Goal: Transaction & Acquisition: Subscribe to service/newsletter

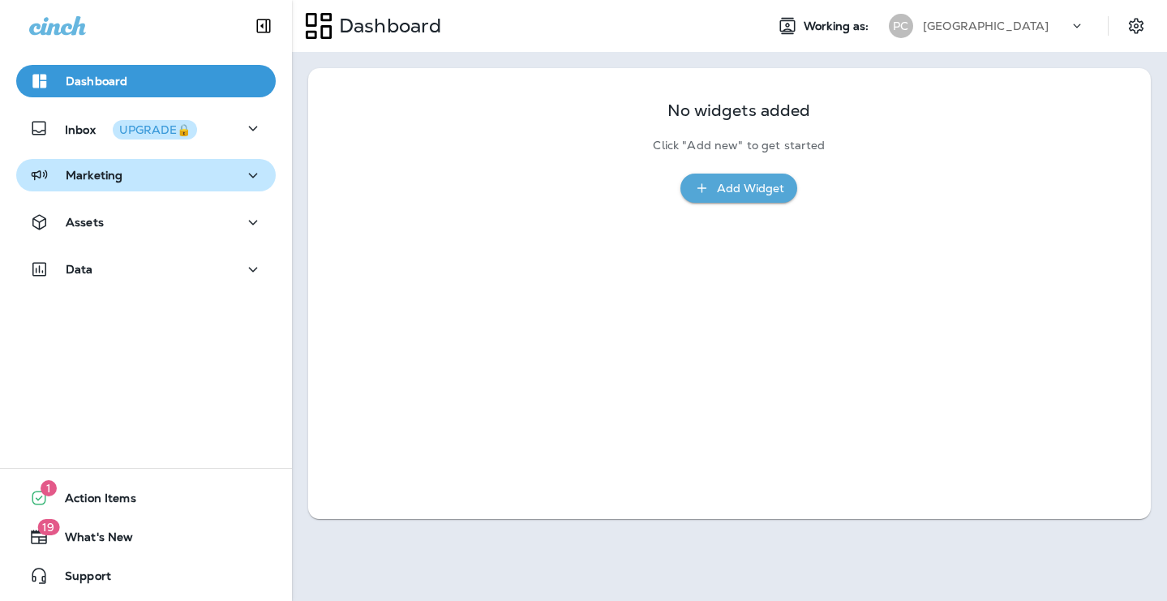
click at [191, 173] on div "Marketing" at bounding box center [146, 175] width 234 height 20
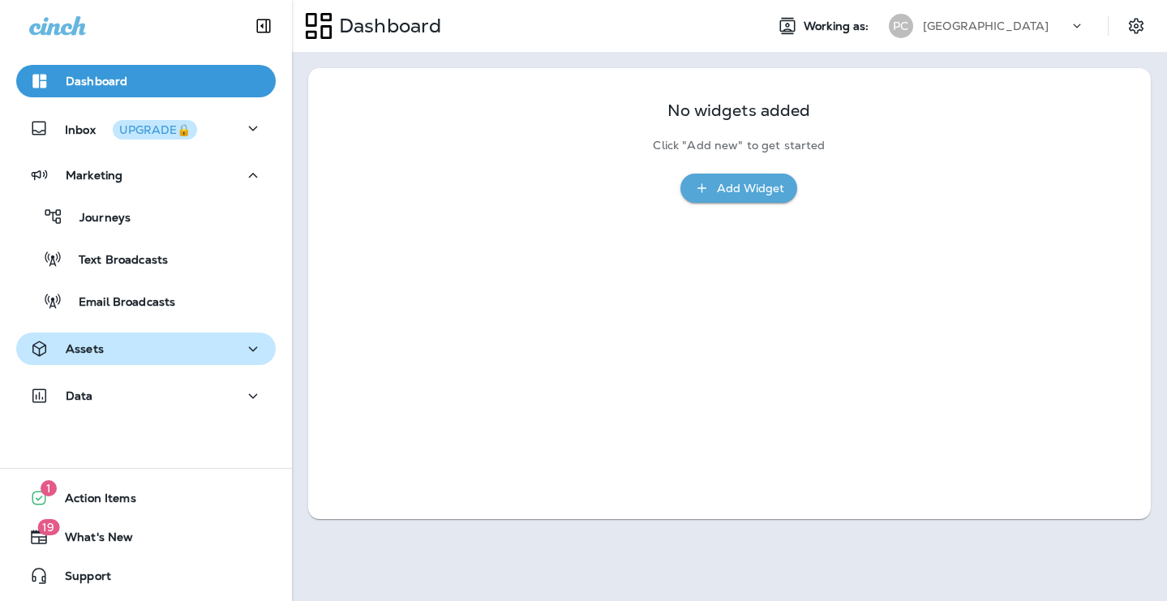
click at [154, 350] on div "Assets" at bounding box center [146, 349] width 234 height 20
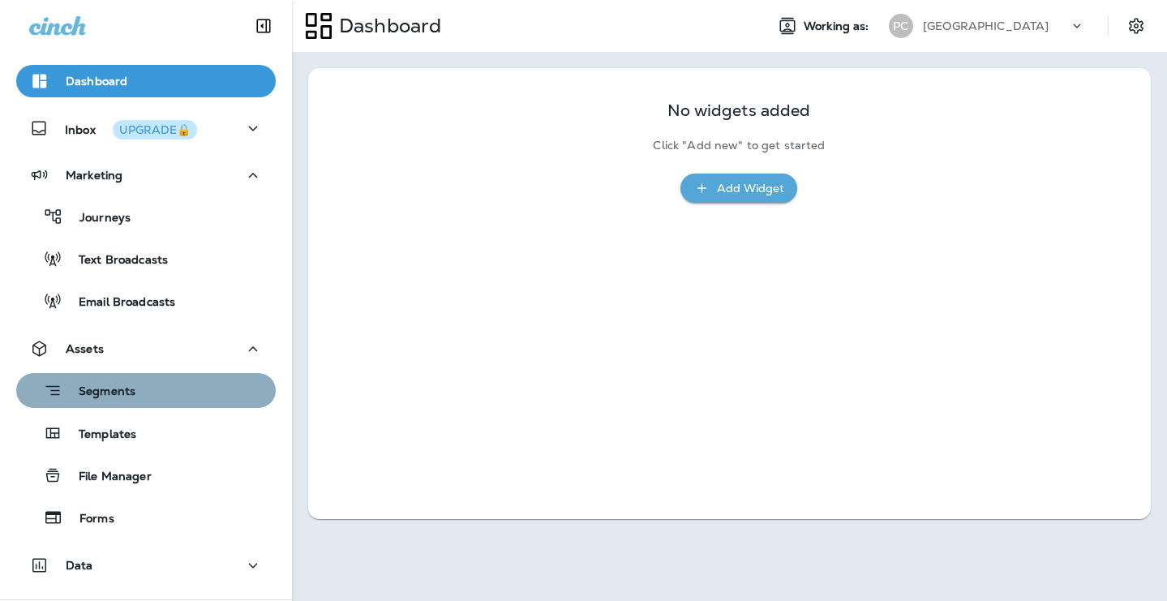
click at [152, 402] on div "Segments" at bounding box center [146, 390] width 247 height 25
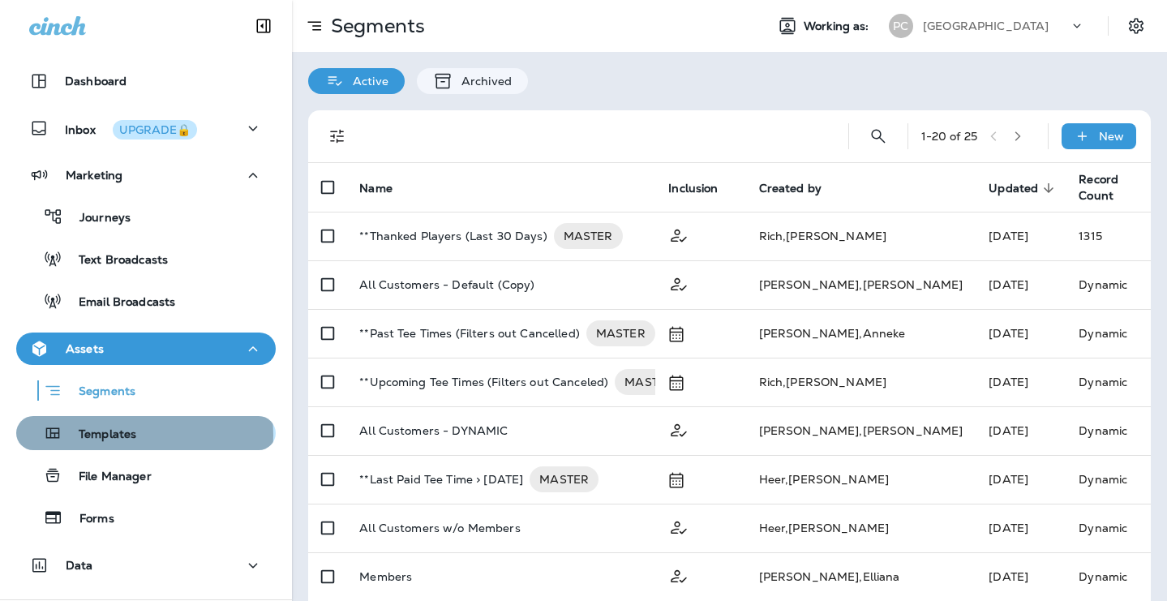
click at [114, 435] on p "Templates" at bounding box center [99, 434] width 74 height 15
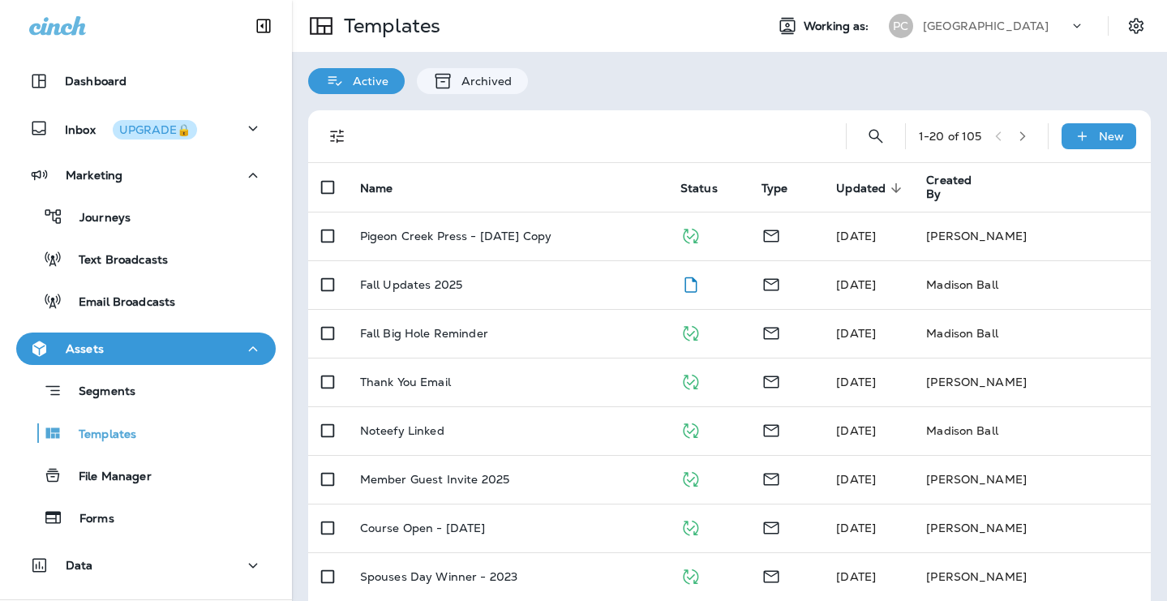
click at [614, 228] on td "Pigeon Creek Press - [DATE] Copy" at bounding box center [507, 236] width 320 height 49
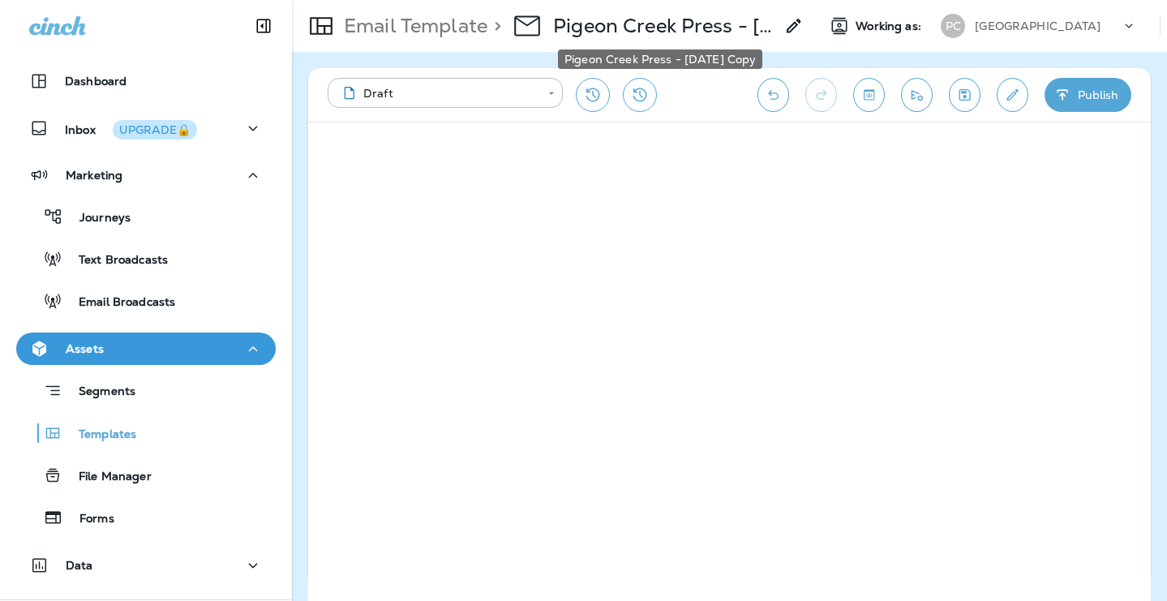
click at [707, 31] on p "Pigeon Creek Press - [DATE] Copy" at bounding box center [663, 26] width 221 height 24
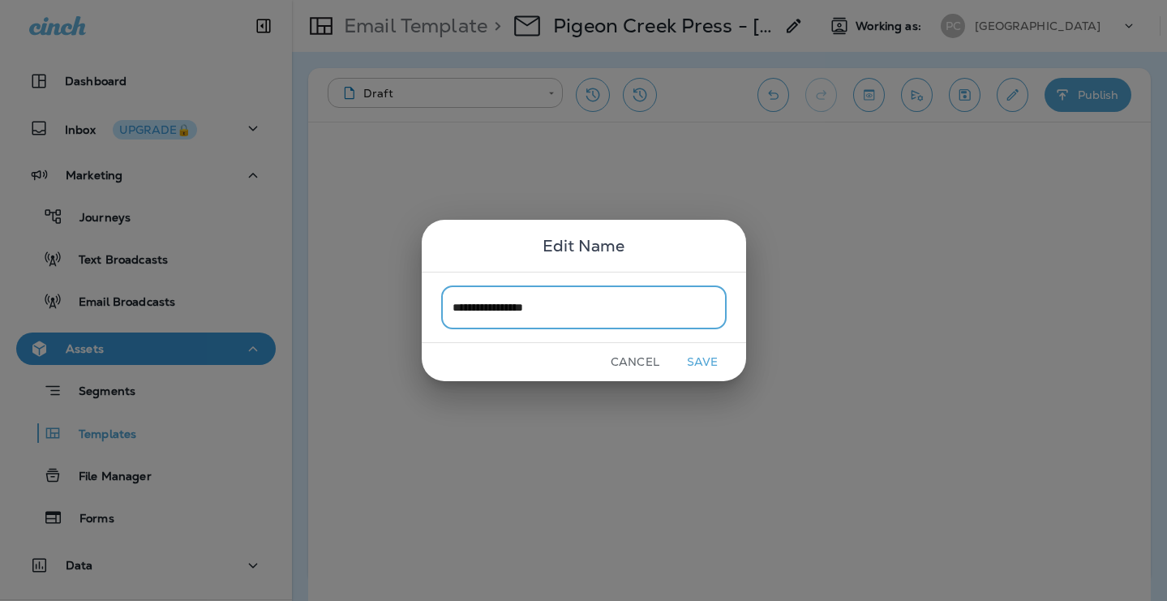
type input "**********"
click at [698, 358] on button "Save" at bounding box center [702, 362] width 61 height 25
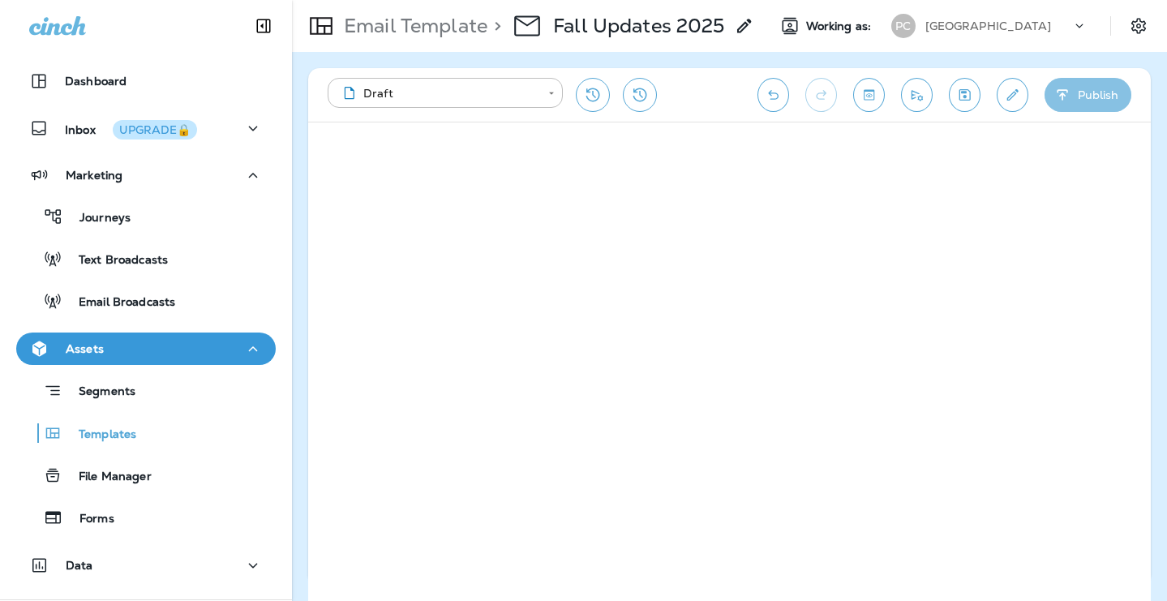
click at [1107, 88] on button "Publish" at bounding box center [1088, 95] width 87 height 34
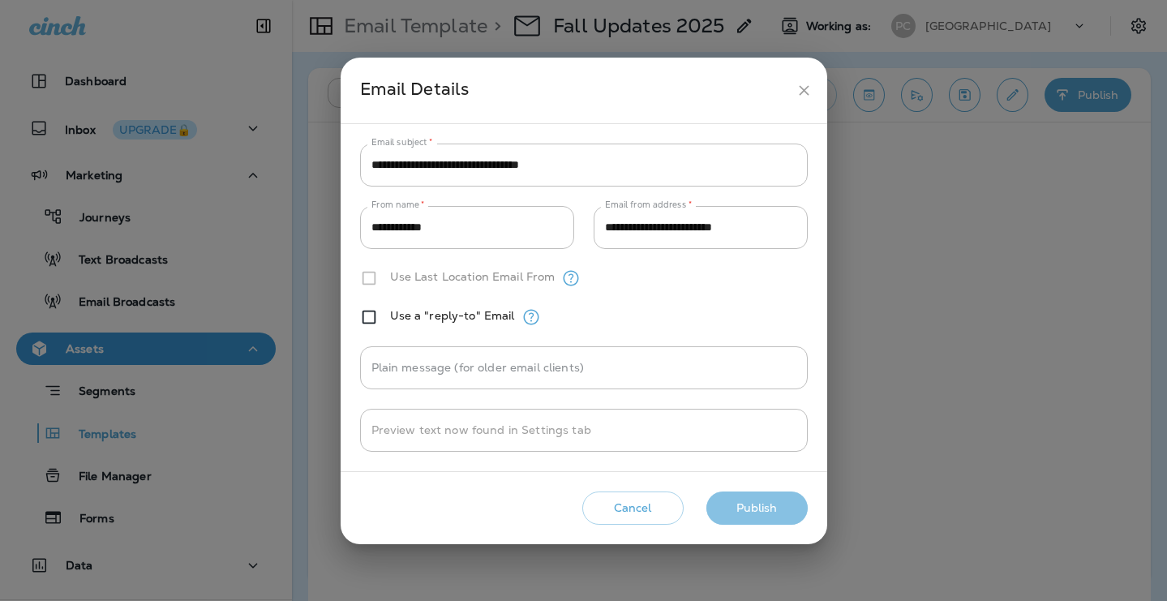
click at [772, 511] on button "Publish" at bounding box center [757, 508] width 101 height 33
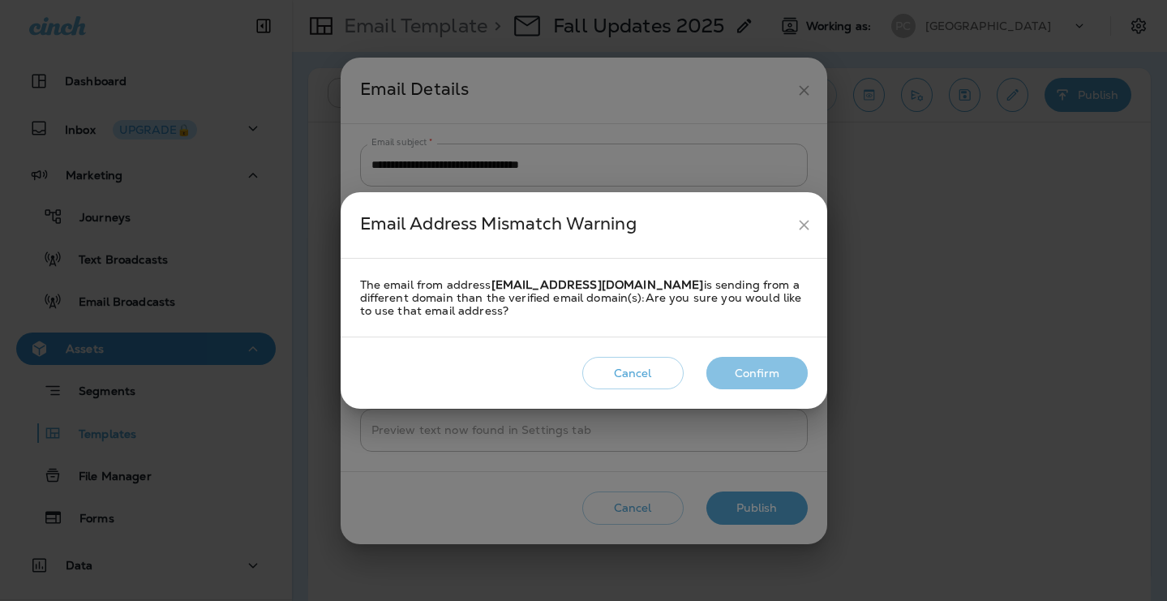
click at [745, 389] on button "Confirm" at bounding box center [757, 373] width 101 height 33
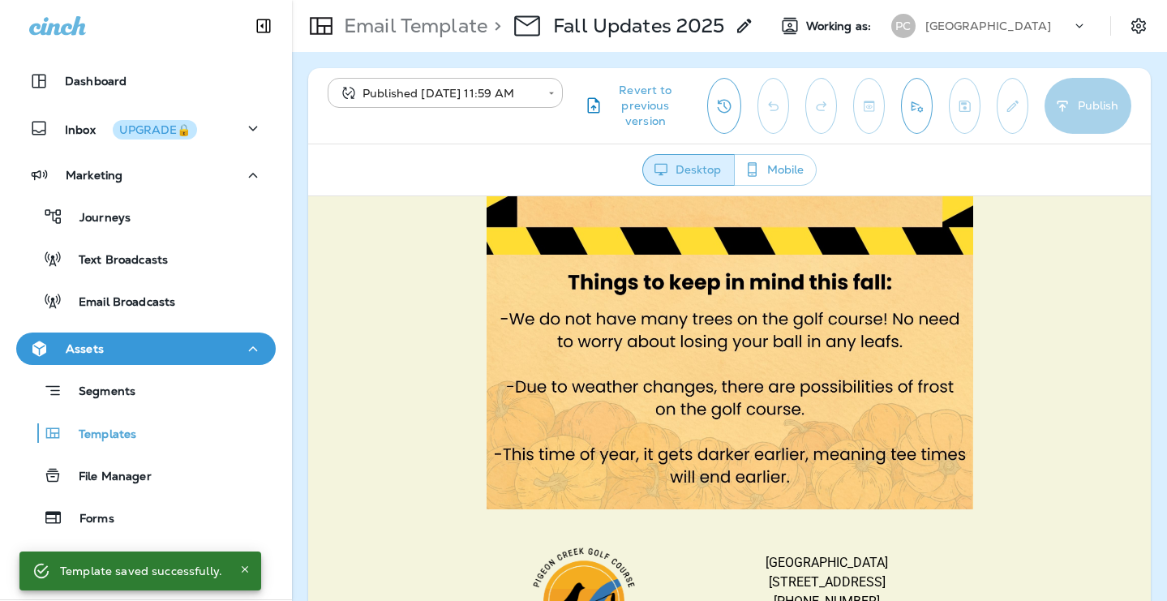
scroll to position [718, 0]
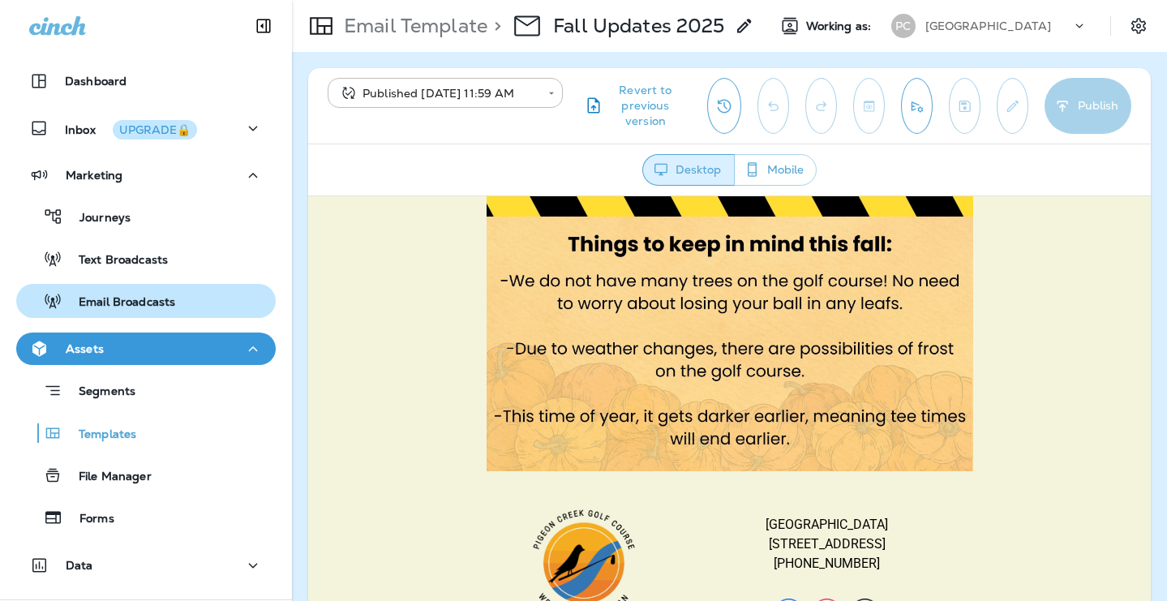
click at [122, 292] on div "Email Broadcasts" at bounding box center [99, 301] width 152 height 24
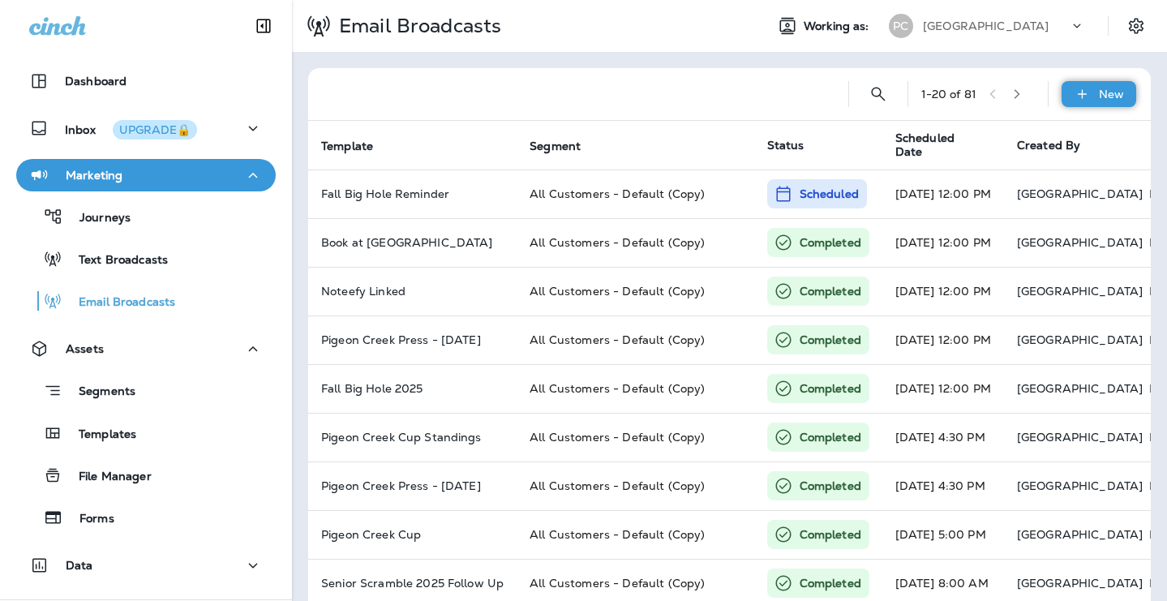
click at [1117, 86] on div "New" at bounding box center [1099, 94] width 75 height 26
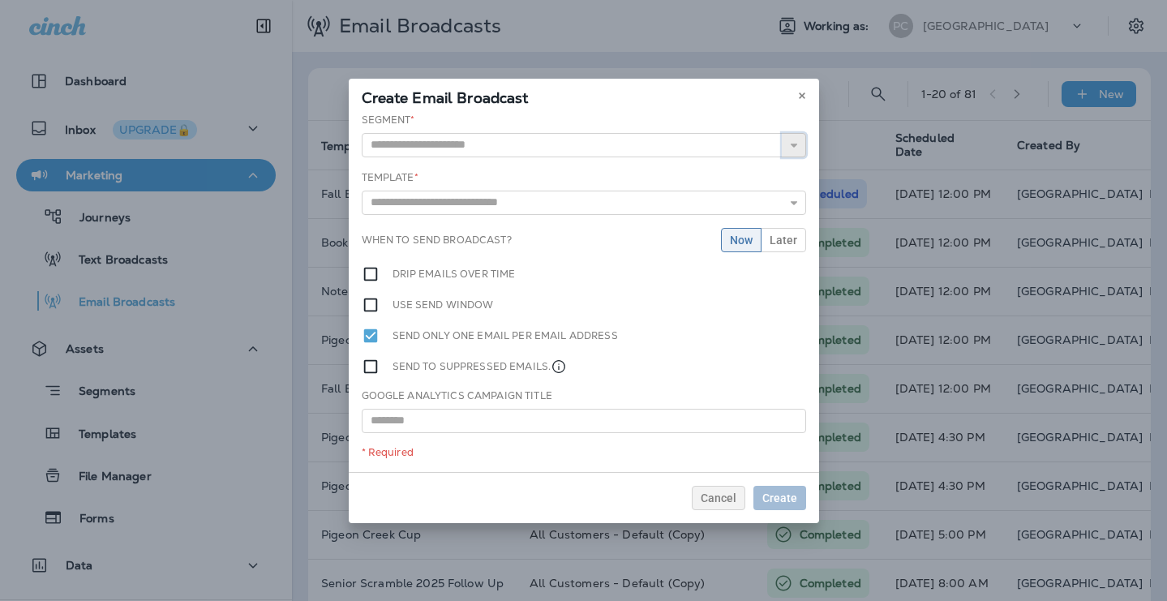
click at [791, 144] on use "button" at bounding box center [793, 146] width 6 height 4
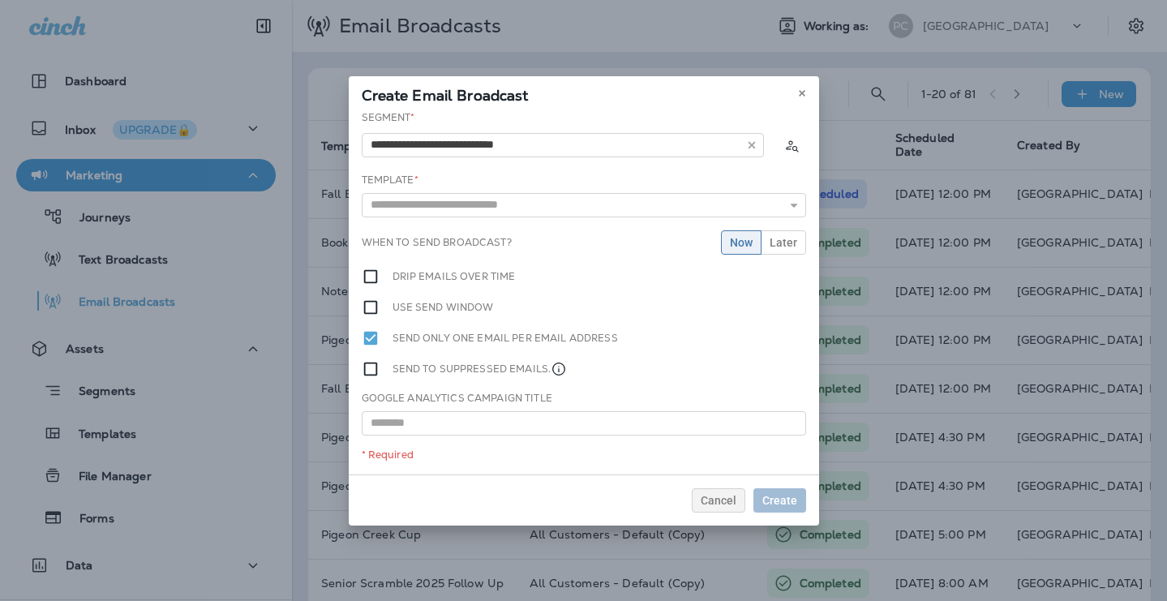
type input "**********"
click at [528, 211] on div "**********" at bounding box center [584, 292] width 470 height 364
click at [548, 213] on input "text" at bounding box center [584, 205] width 445 height 24
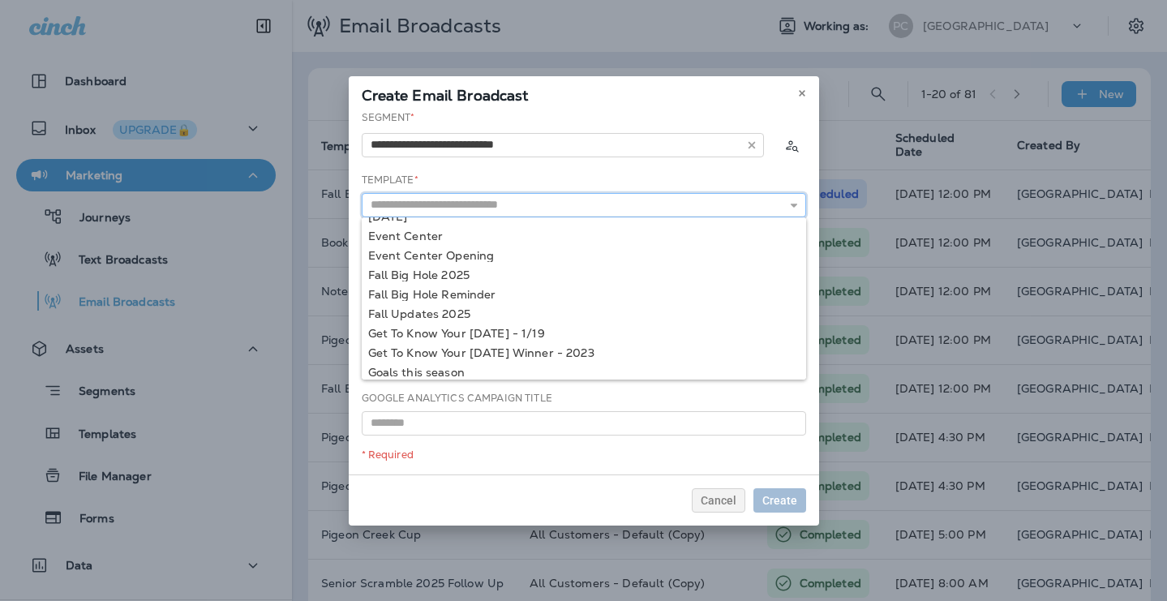
scroll to position [228, 0]
type input "**********"
click at [443, 314] on div "**********" at bounding box center [584, 292] width 470 height 364
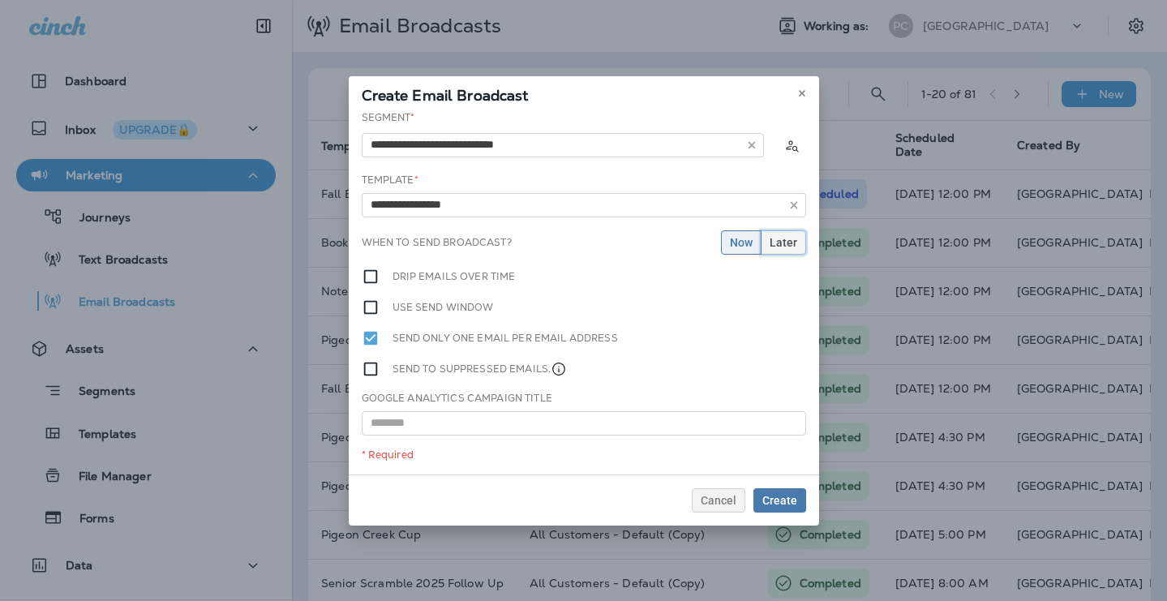
click at [790, 244] on span "Later" at bounding box center [784, 242] width 28 height 11
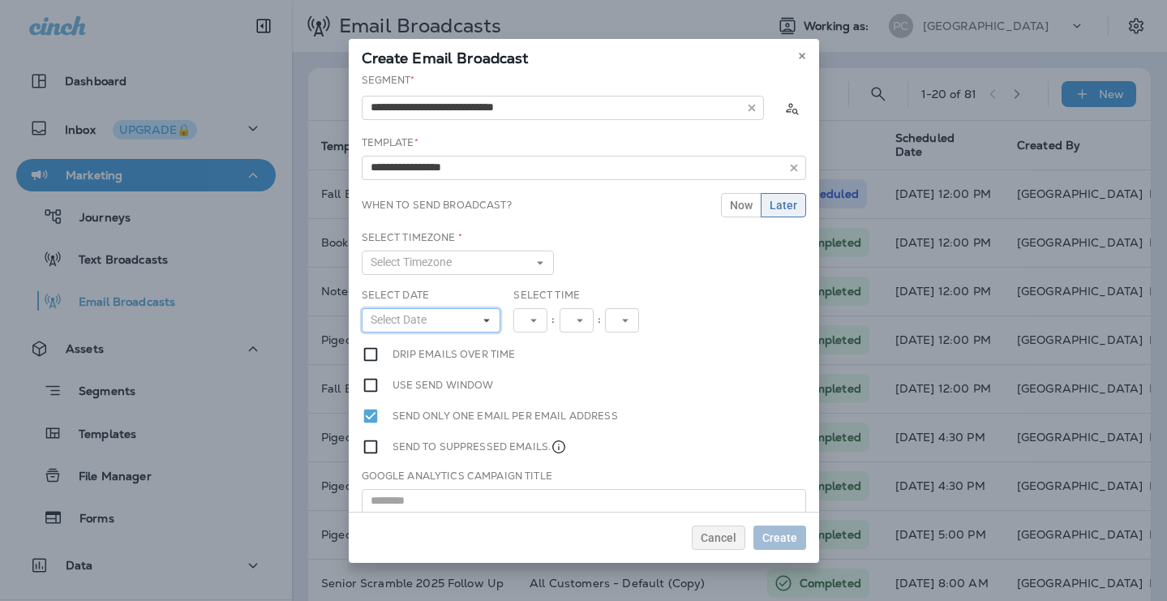
click at [483, 320] on icon at bounding box center [487, 321] width 10 height 10
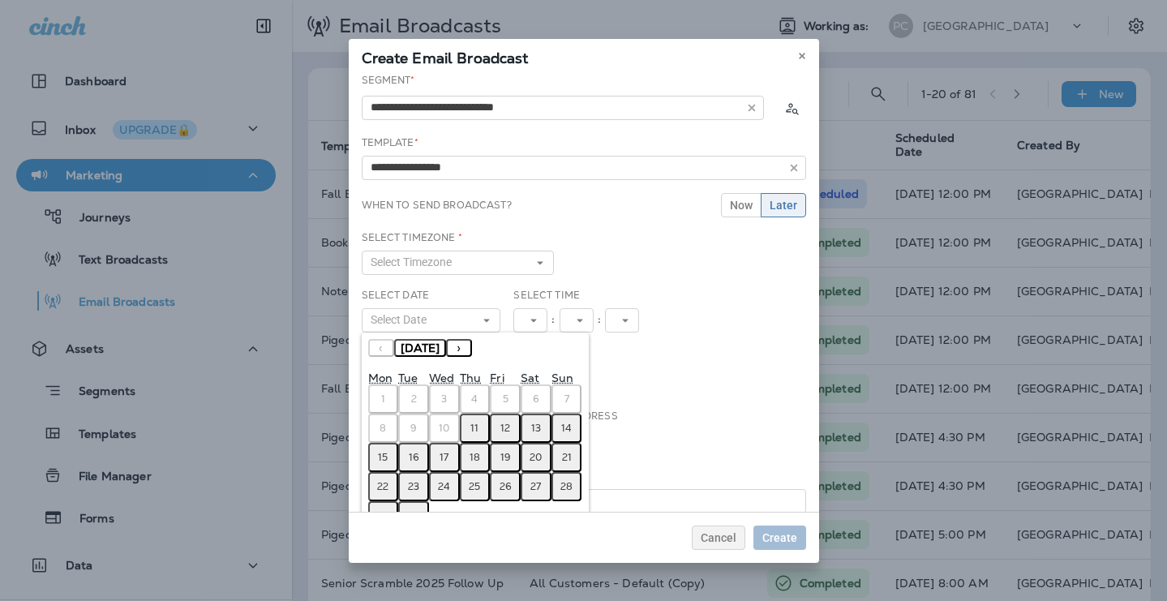
click at [480, 427] on button "11" at bounding box center [475, 428] width 31 height 29
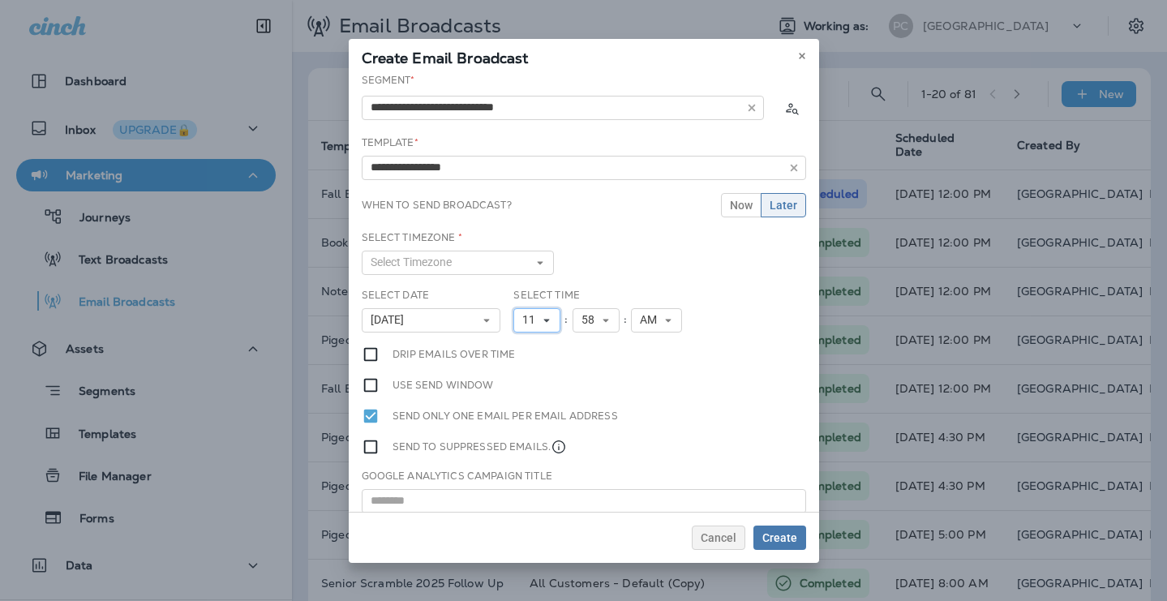
click at [551, 322] on icon at bounding box center [547, 321] width 10 height 10
click at [543, 385] on link "3" at bounding box center [536, 385] width 47 height 19
click at [595, 320] on icon at bounding box center [600, 321] width 10 height 10
click at [588, 337] on link "00" at bounding box center [589, 346] width 47 height 19
click at [643, 315] on span "AM" at bounding box center [646, 320] width 24 height 14
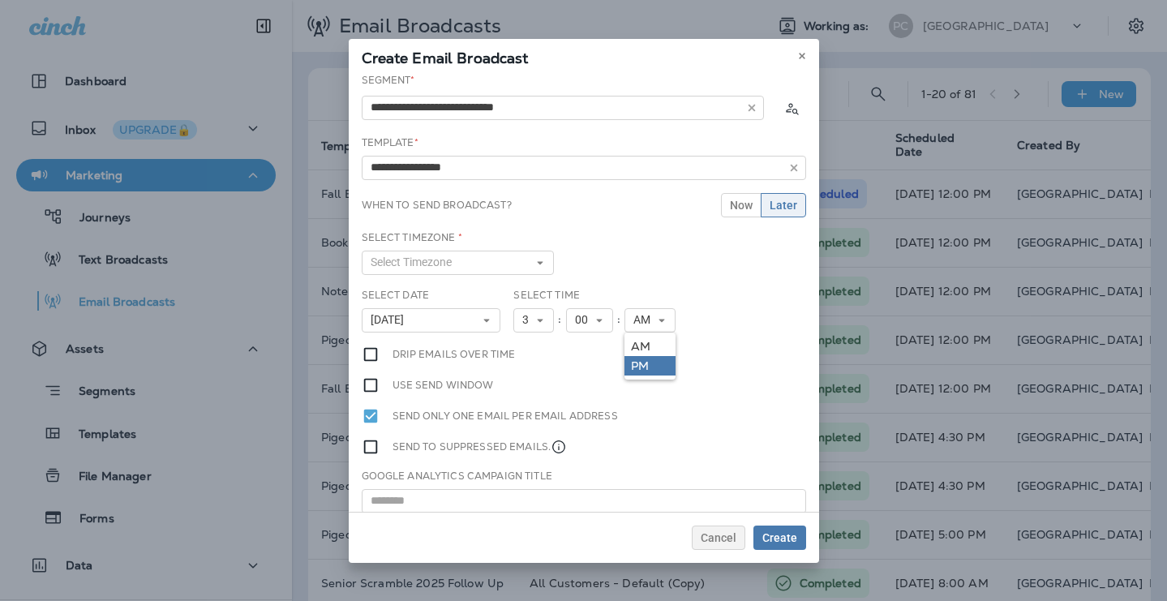
click at [650, 366] on link "PM" at bounding box center [650, 365] width 51 height 19
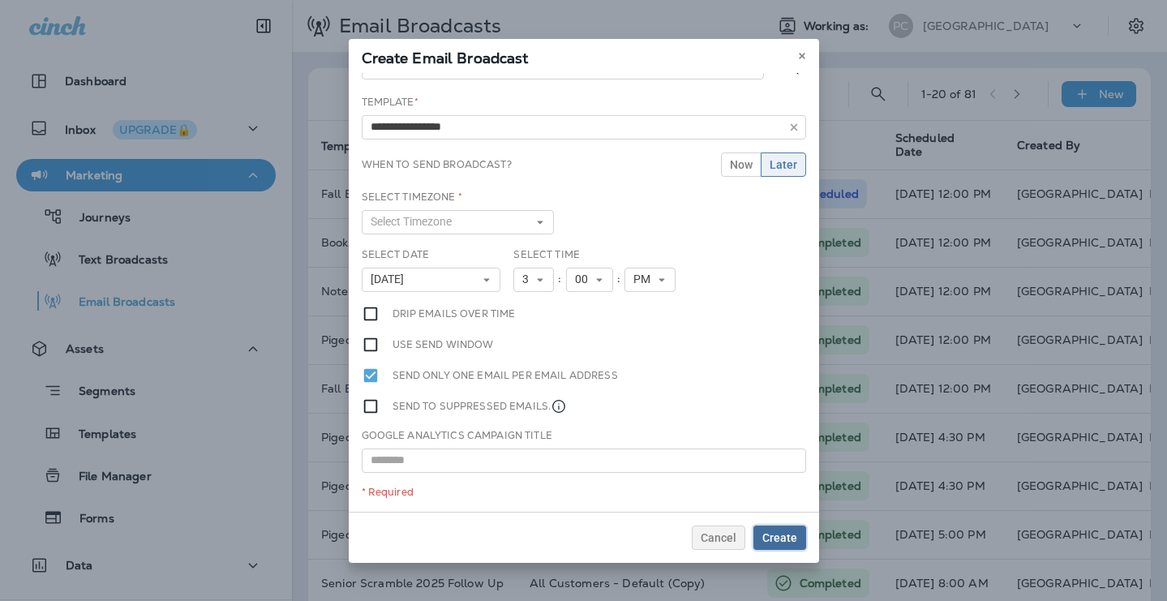
click at [782, 539] on span "Create" at bounding box center [779, 537] width 35 height 11
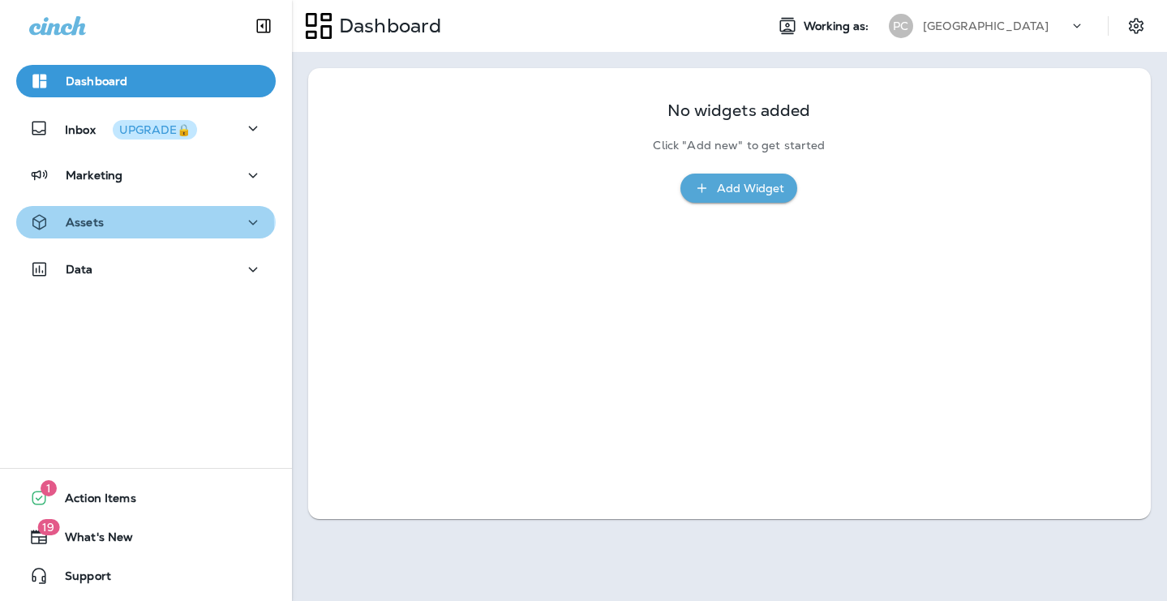
click at [110, 226] on div "Assets" at bounding box center [146, 223] width 234 height 20
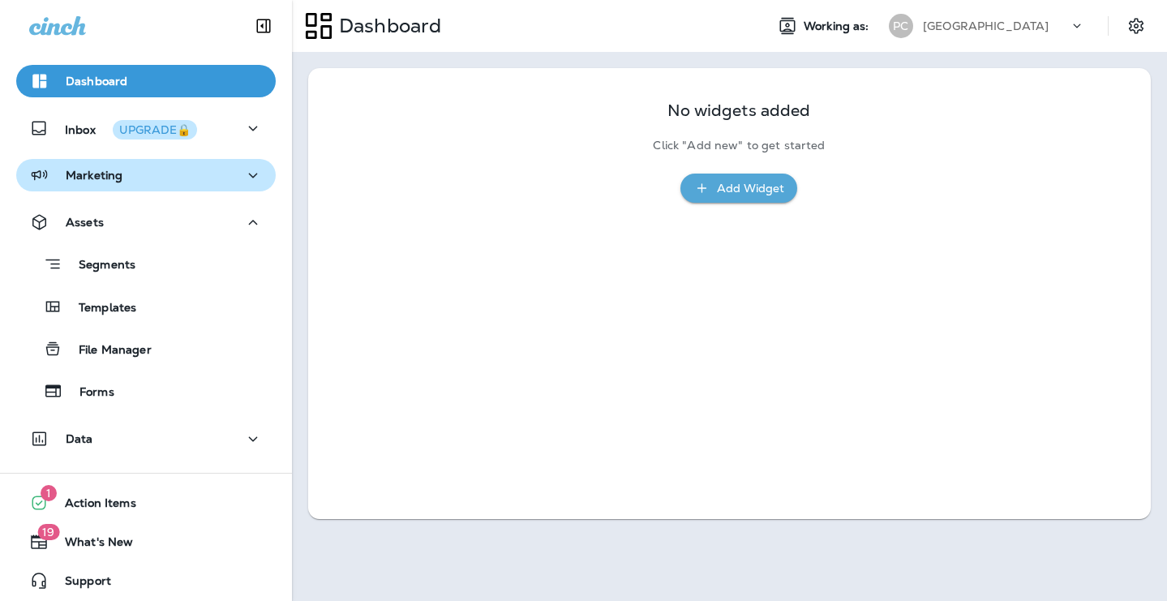
click at [111, 173] on p "Marketing" at bounding box center [94, 175] width 57 height 13
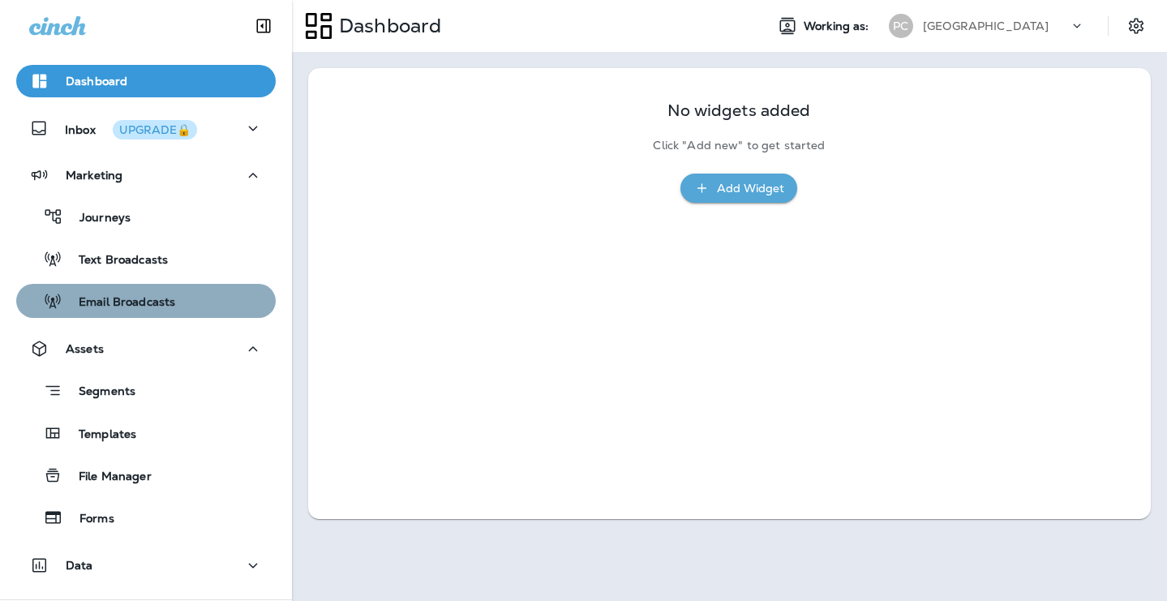
click at [152, 303] on p "Email Broadcasts" at bounding box center [118, 302] width 113 height 15
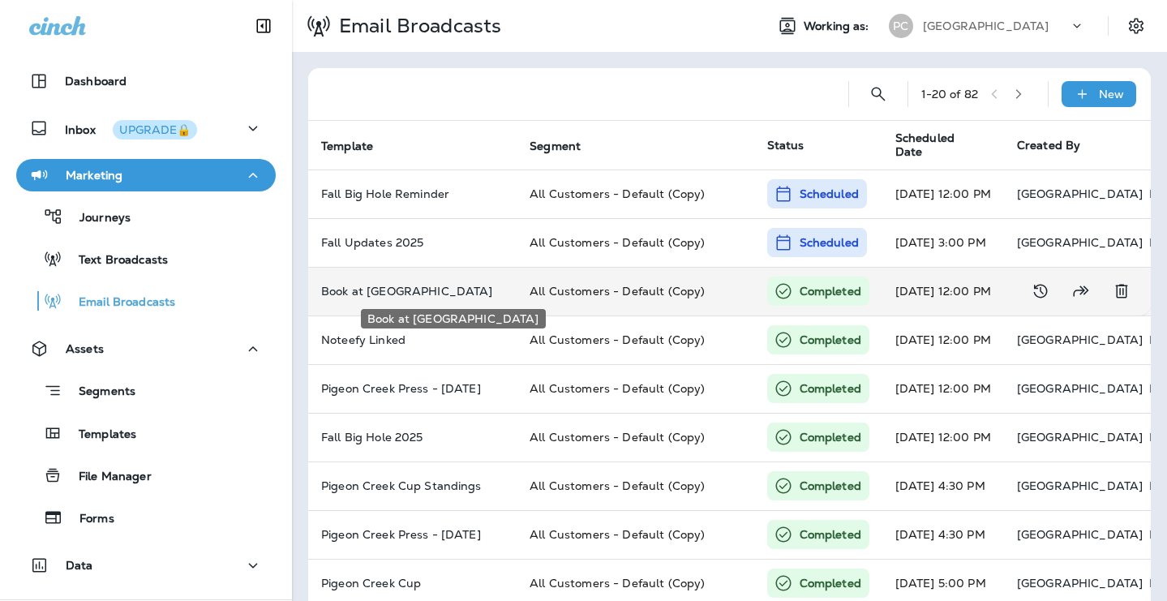
click at [434, 289] on p "Book at [GEOGRAPHIC_DATA]" at bounding box center [412, 291] width 183 height 13
type input "**********"
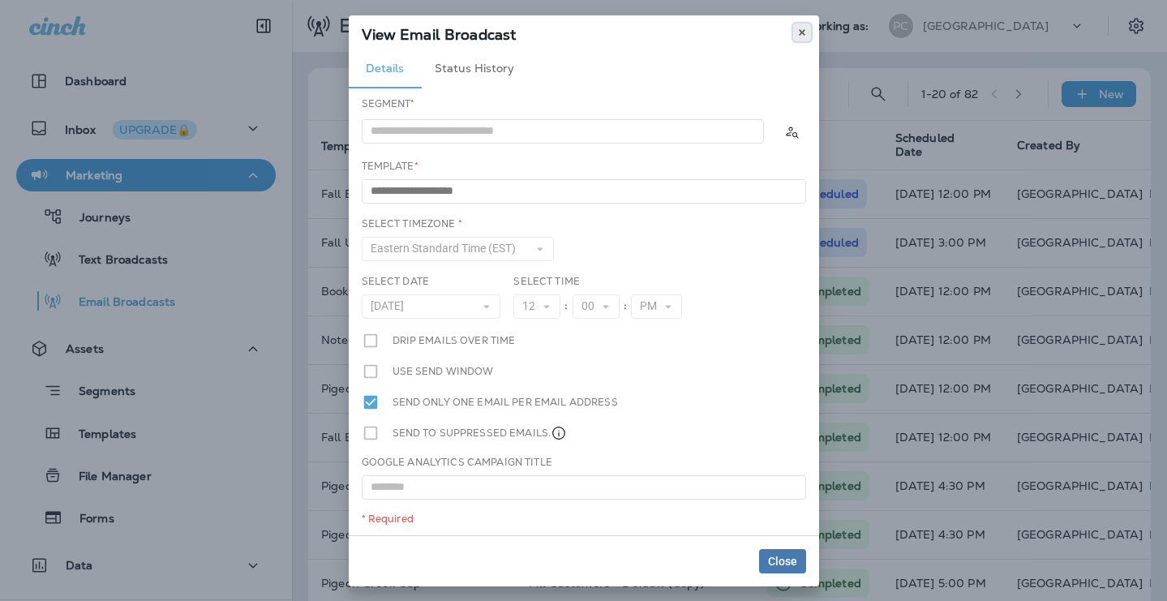
click at [799, 32] on icon at bounding box center [802, 33] width 10 height 10
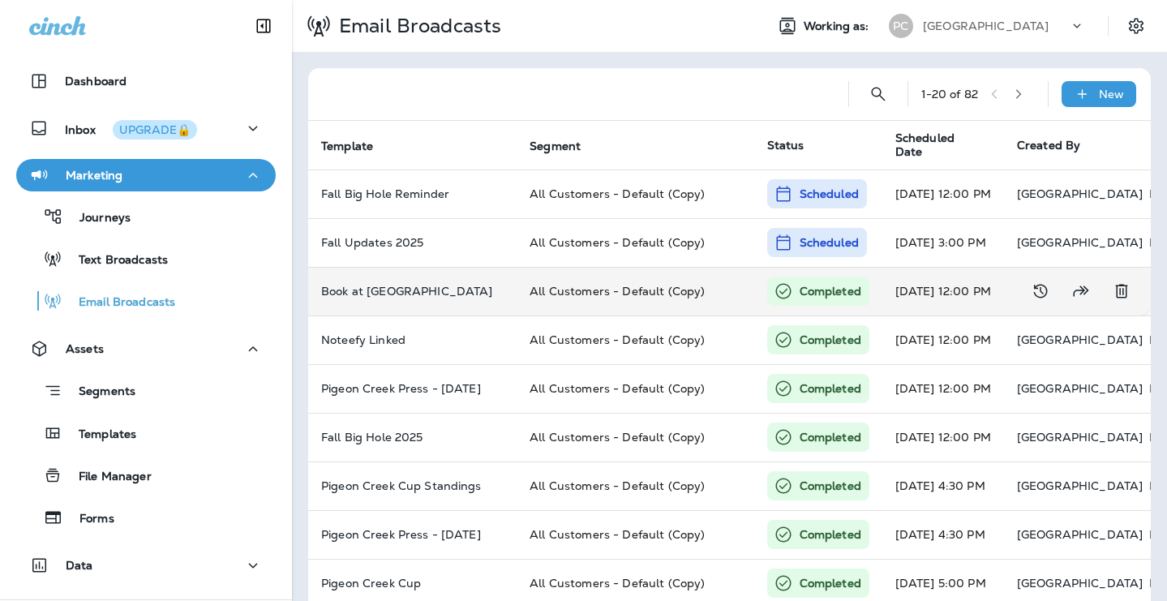
click at [793, 295] on icon at bounding box center [783, 290] width 19 height 19
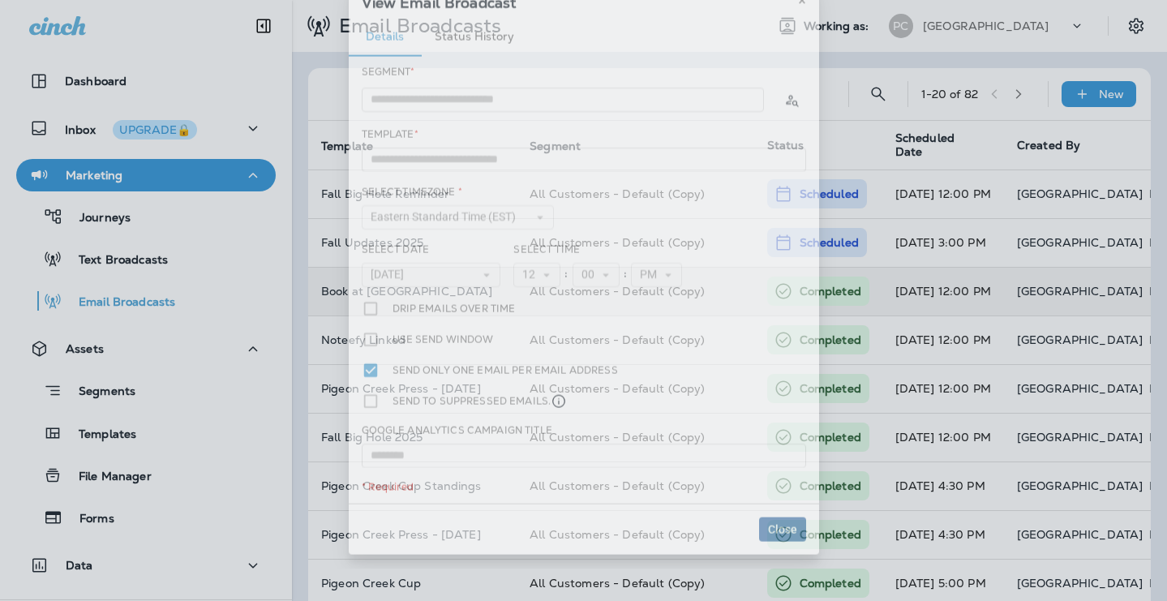
type input "**********"
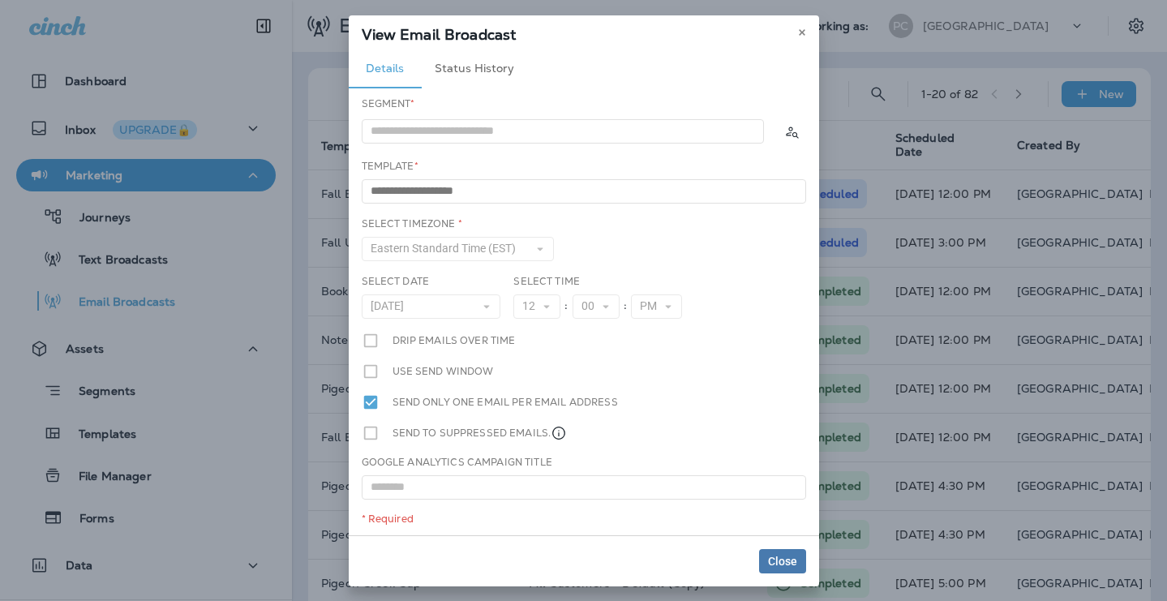
scroll to position [3, 0]
click at [803, 28] on icon at bounding box center [802, 33] width 10 height 10
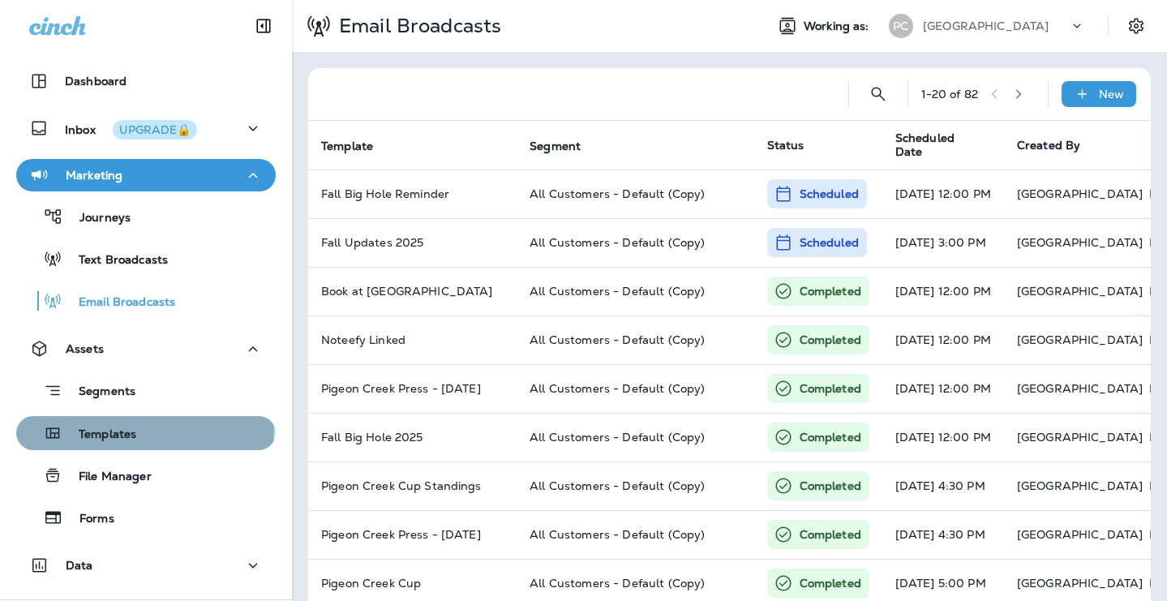
click at [140, 430] on div "Templates" at bounding box center [146, 433] width 247 height 24
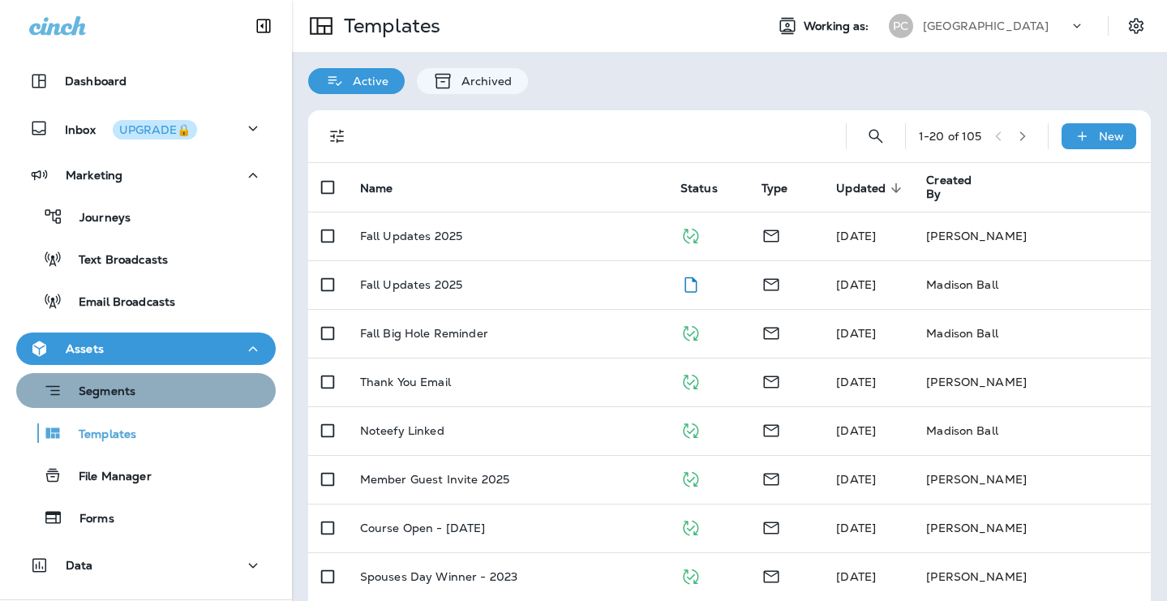
click at [175, 398] on div "Segments" at bounding box center [146, 390] width 247 height 25
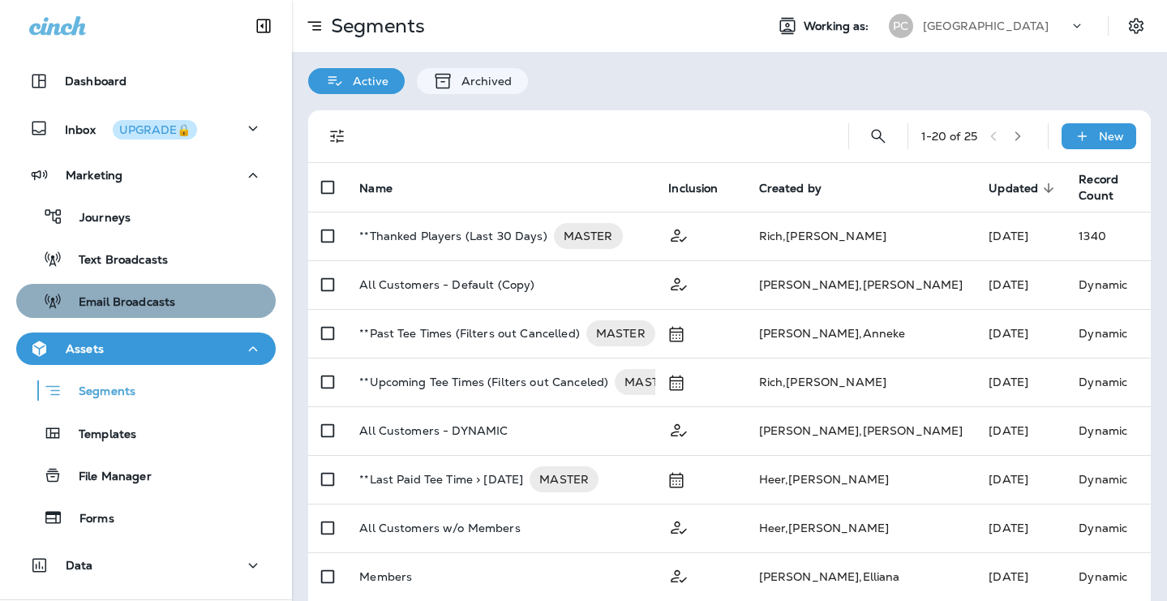
click at [182, 291] on div "Email Broadcasts" at bounding box center [146, 301] width 247 height 24
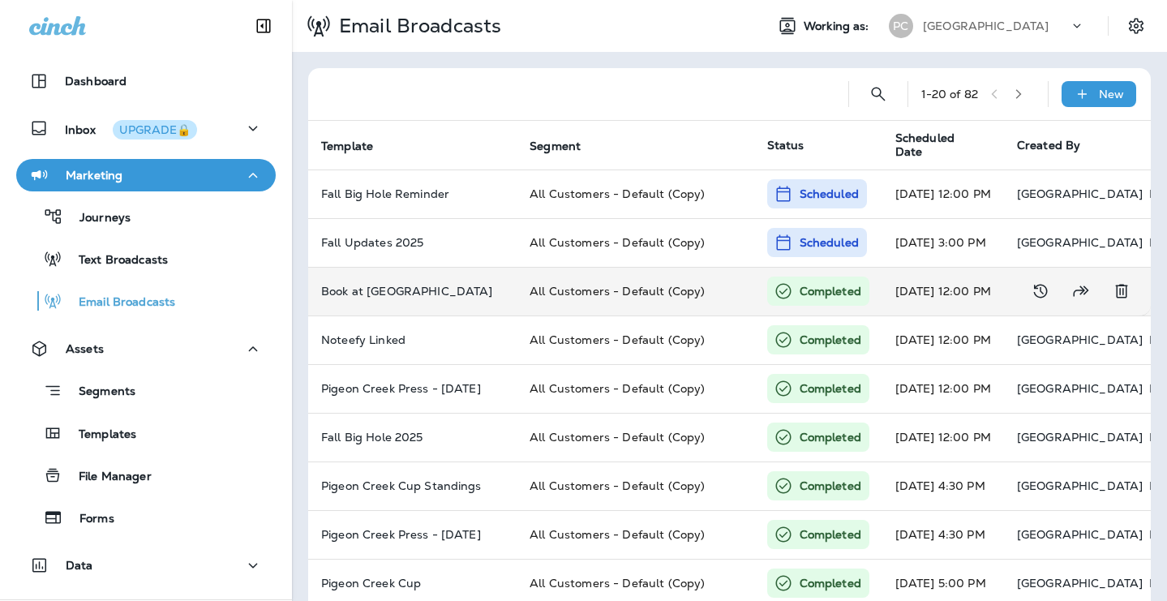
click at [549, 289] on td "All Customers - Default (Copy)" at bounding box center [635, 291] width 237 height 49
type input "**********"
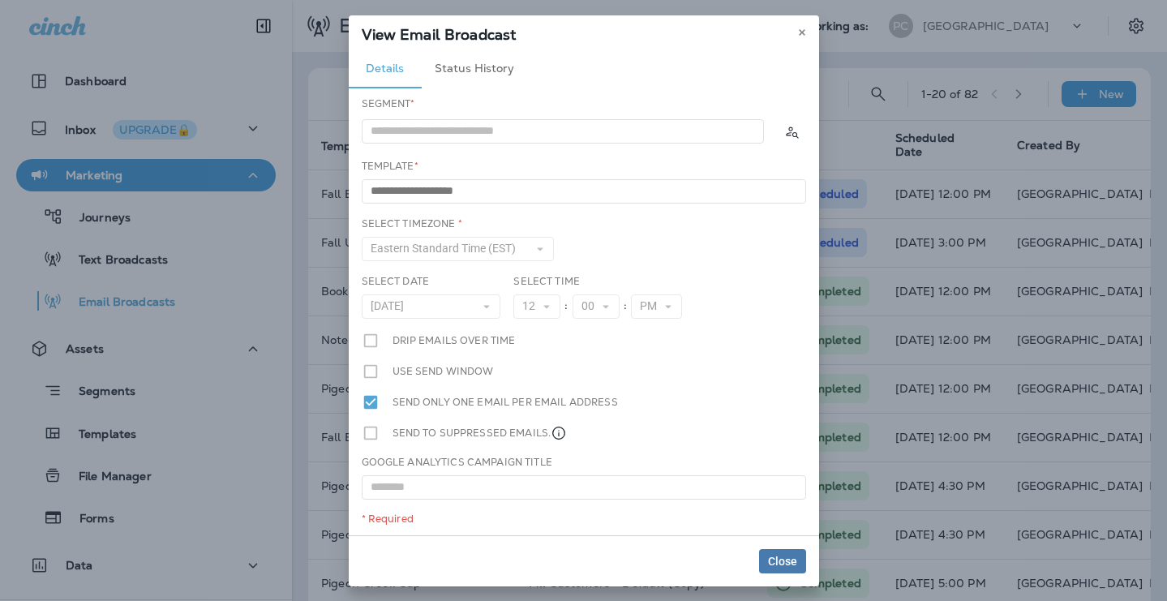
click at [488, 55] on button "Status History" at bounding box center [474, 68] width 105 height 39
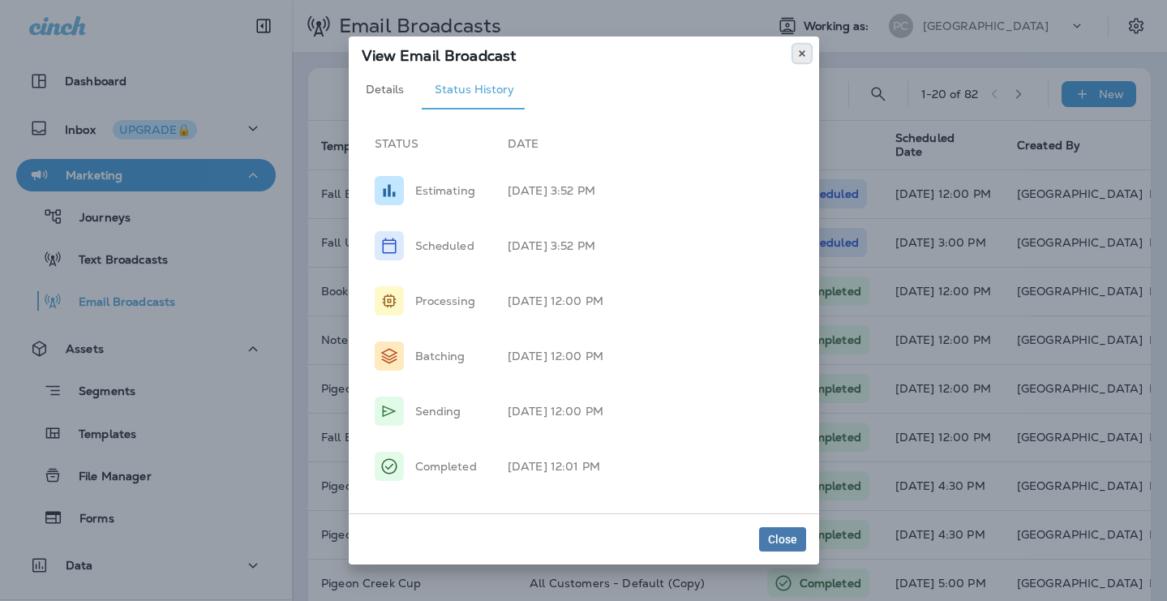
click at [795, 55] on button at bounding box center [802, 54] width 18 height 18
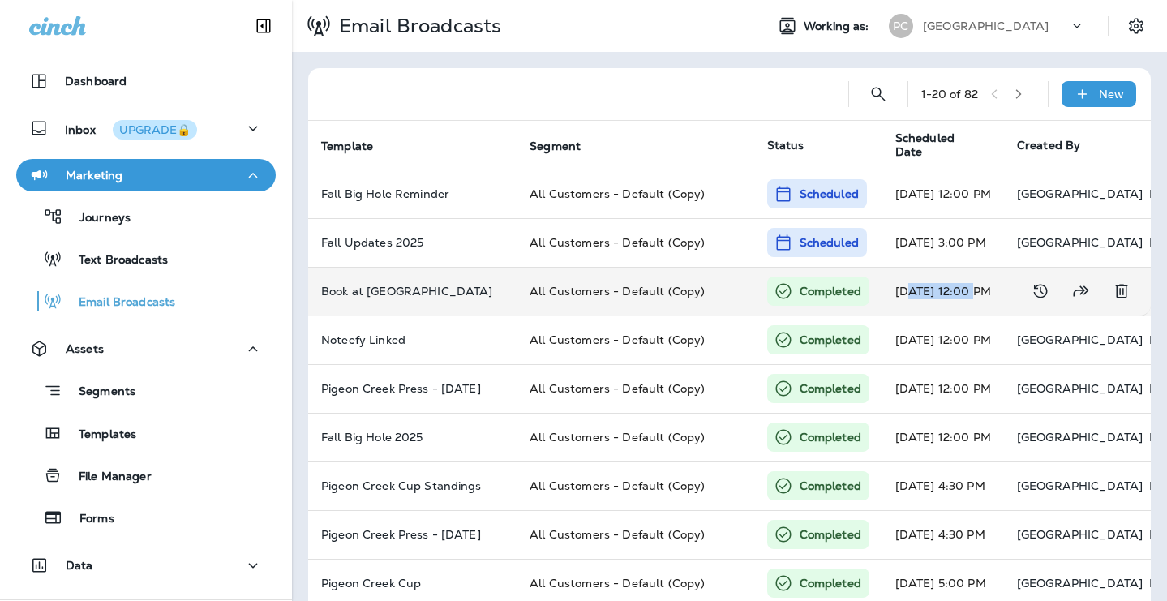
drag, startPoint x: 992, startPoint y: 290, endPoint x: 928, endPoint y: 289, distance: 64.1
click at [928, 289] on td "Sep 9, 2025 12:00 PM" at bounding box center [944, 291] width 122 height 49
type input "**********"
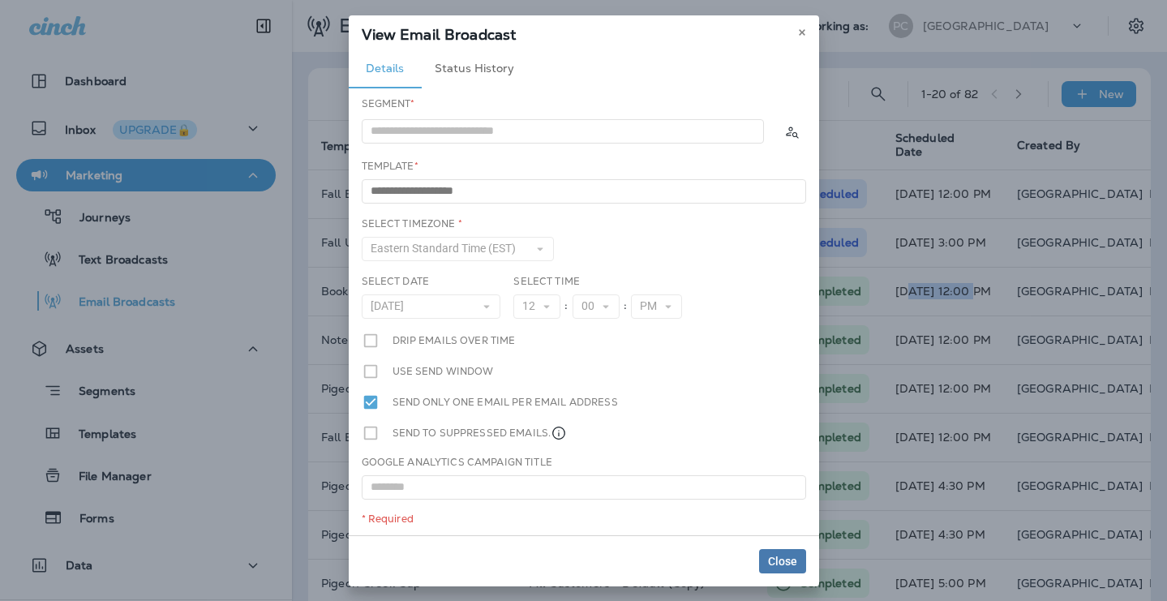
scroll to position [3, 0]
click at [801, 28] on icon at bounding box center [802, 33] width 10 height 10
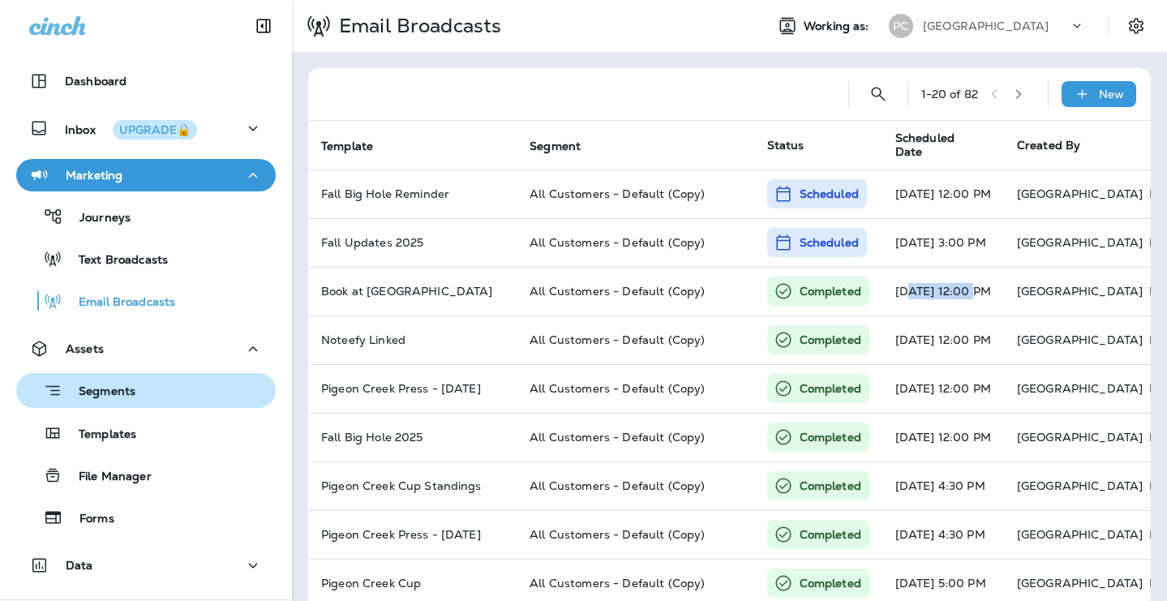
click at [182, 387] on div "Segments" at bounding box center [146, 390] width 247 height 25
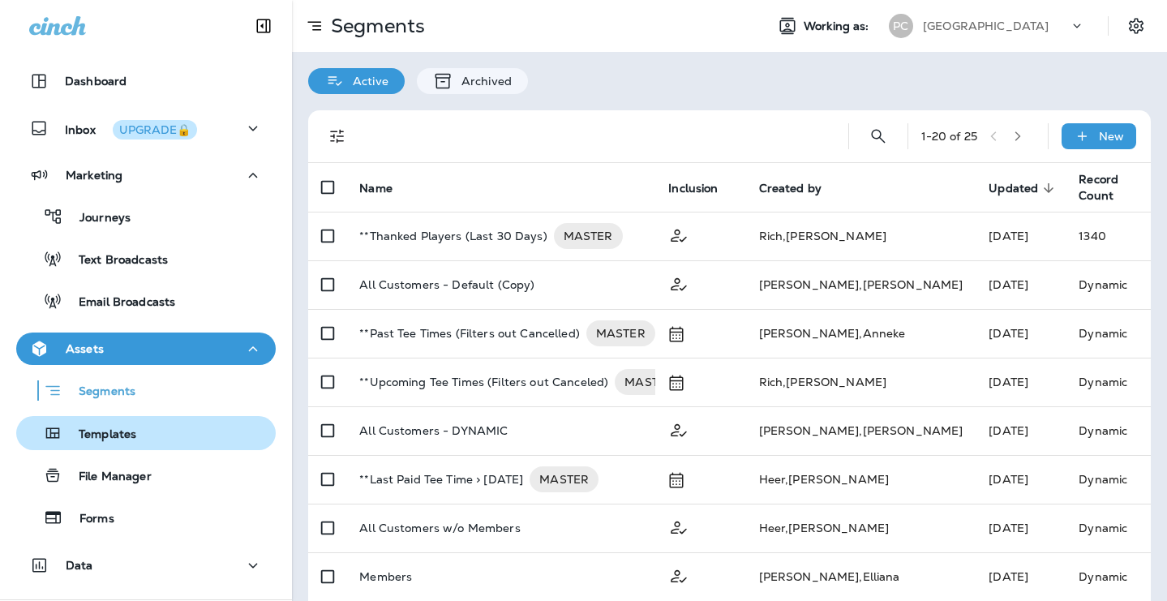
click at [185, 441] on div "Templates" at bounding box center [146, 433] width 247 height 24
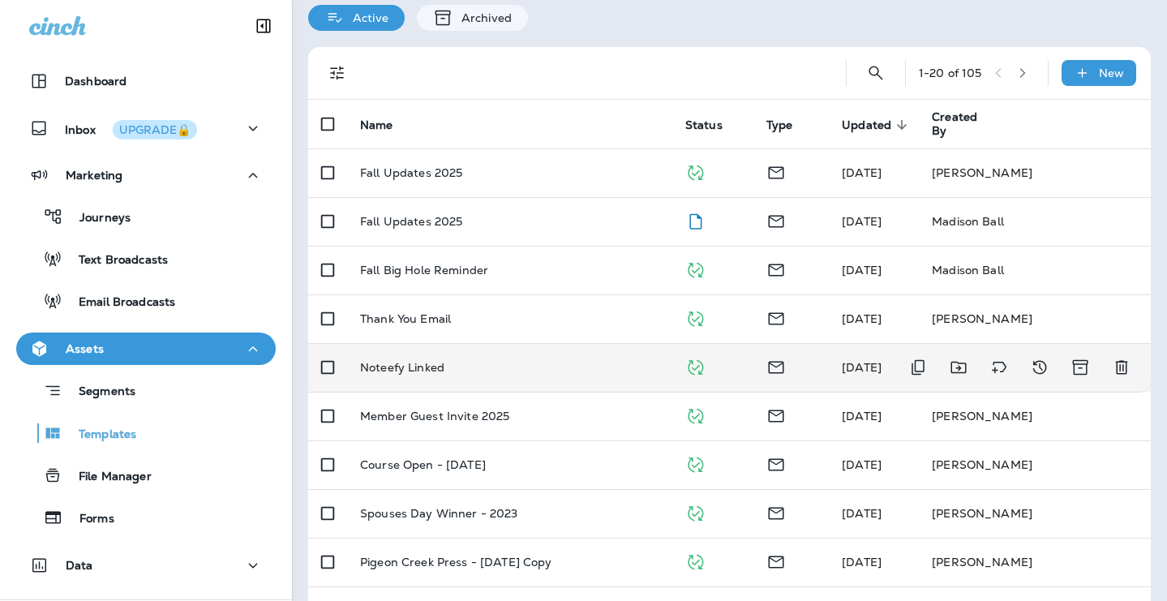
scroll to position [64, 0]
click at [457, 357] on td "Noteefy Linked" at bounding box center [509, 366] width 325 height 49
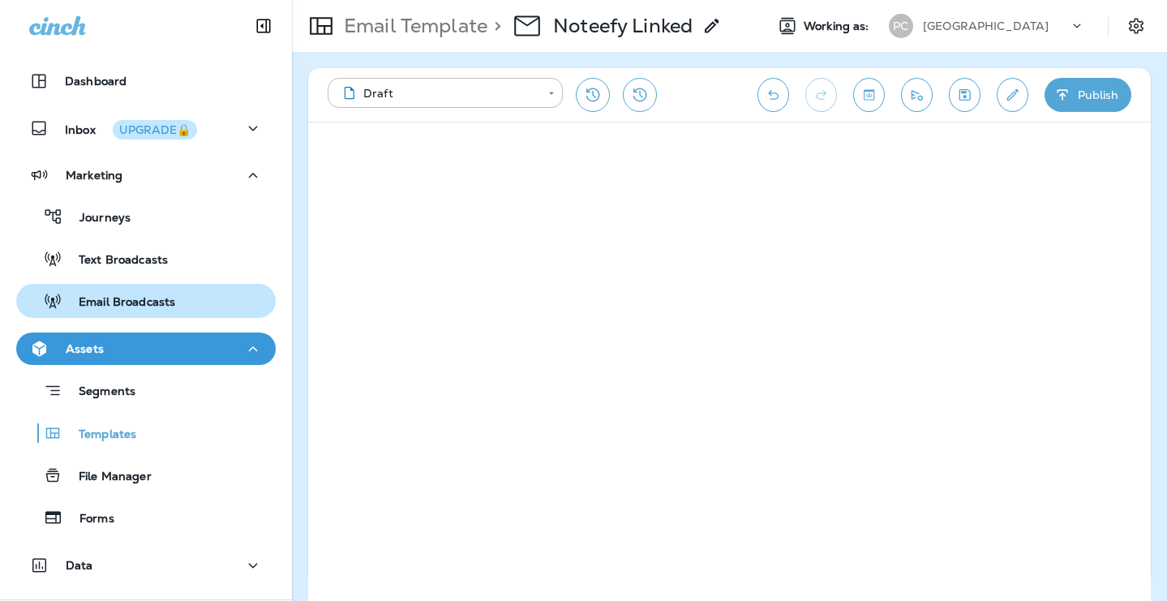
click at [157, 293] on div "Email Broadcasts" at bounding box center [99, 301] width 152 height 24
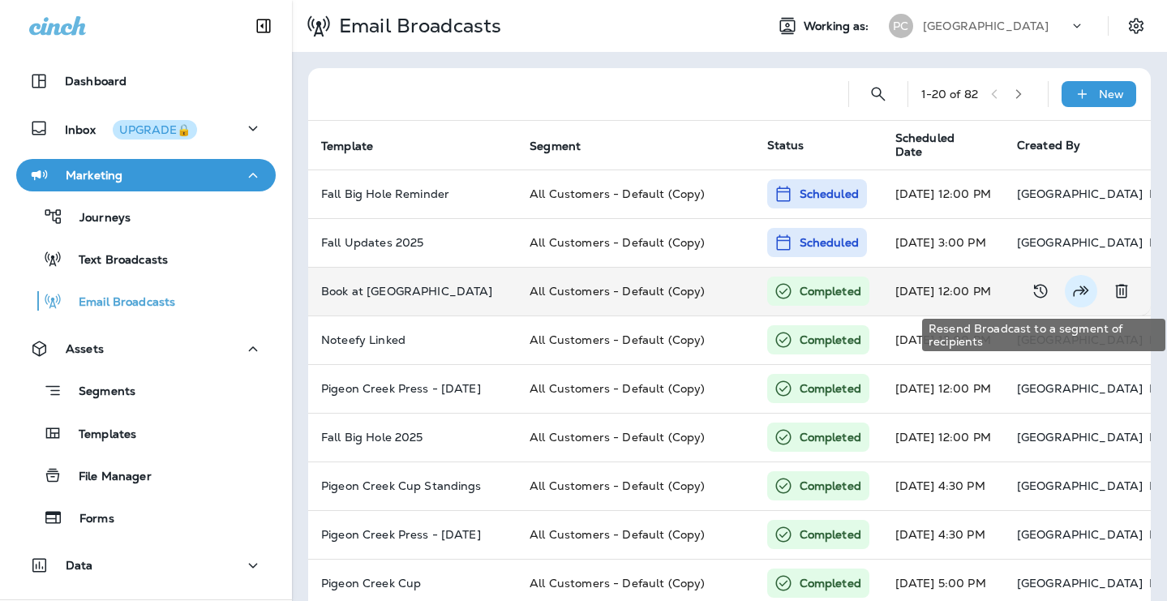
click at [1076, 283] on icon "Resend Broadcast to a segment of recipients" at bounding box center [1081, 290] width 19 height 19
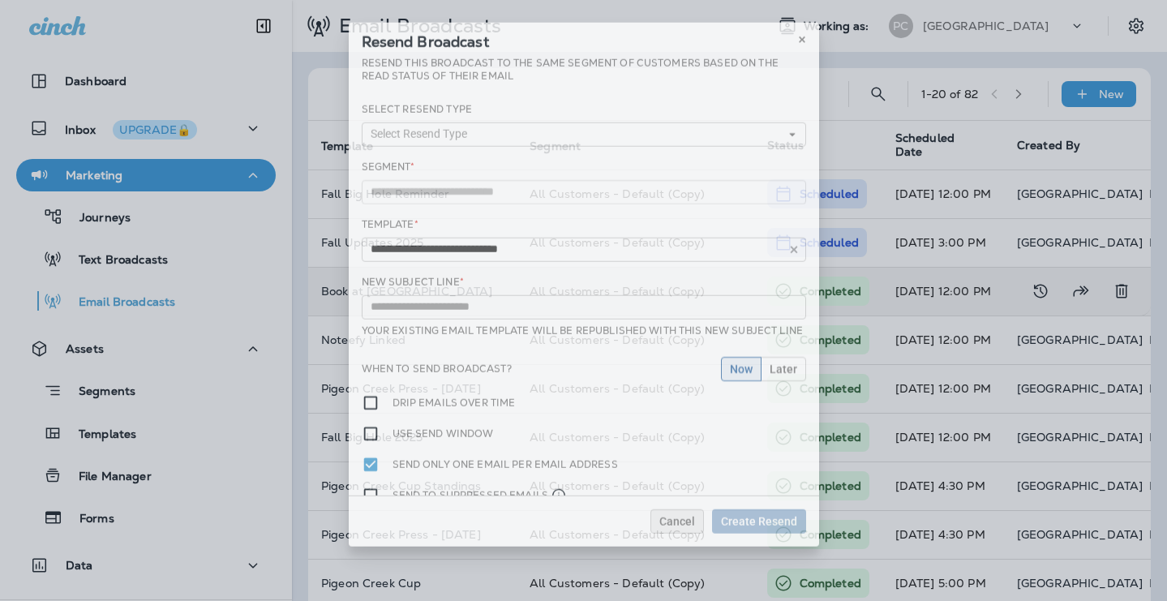
type input "**********"
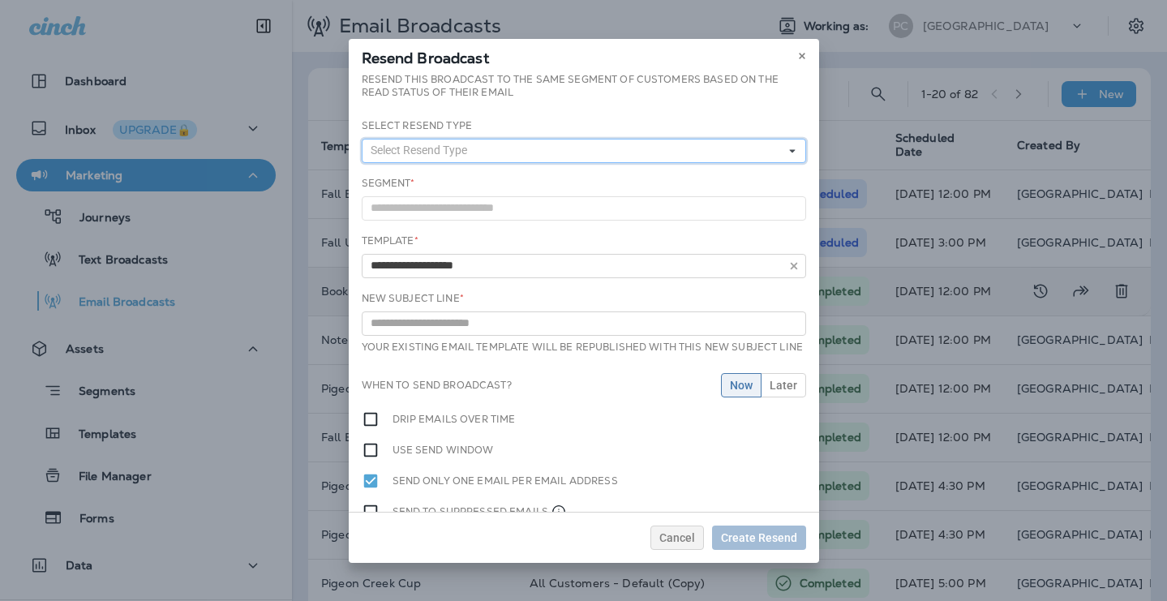
click at [758, 140] on button "Select Resend Type" at bounding box center [584, 151] width 445 height 24
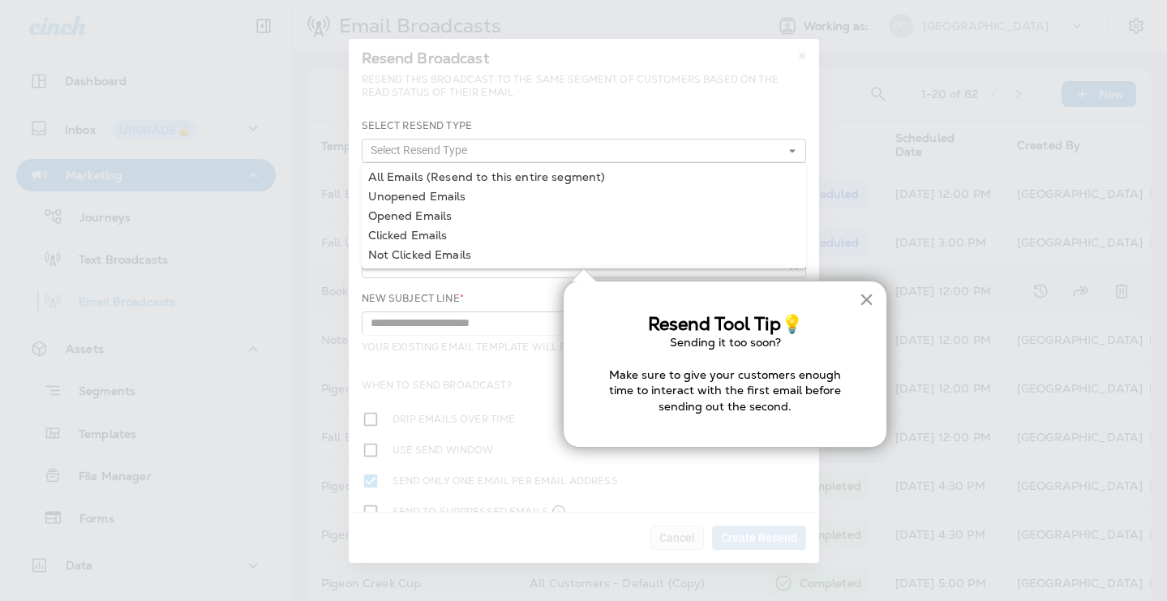
click at [872, 301] on button "×" at bounding box center [866, 299] width 15 height 26
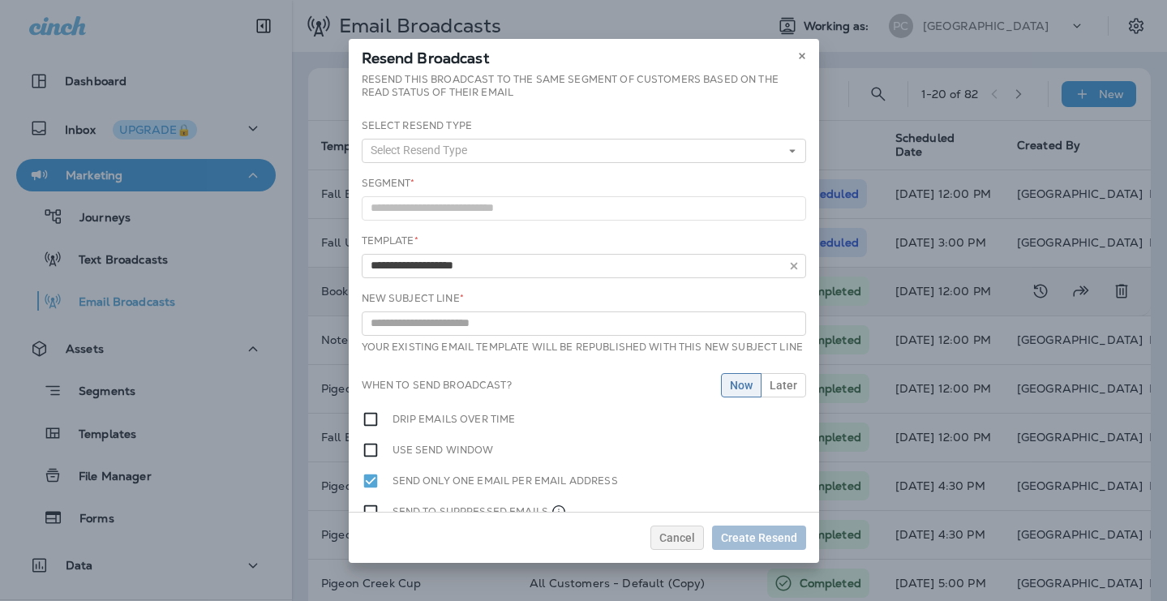
click at [625, 194] on div "Segment *" at bounding box center [584, 198] width 445 height 45
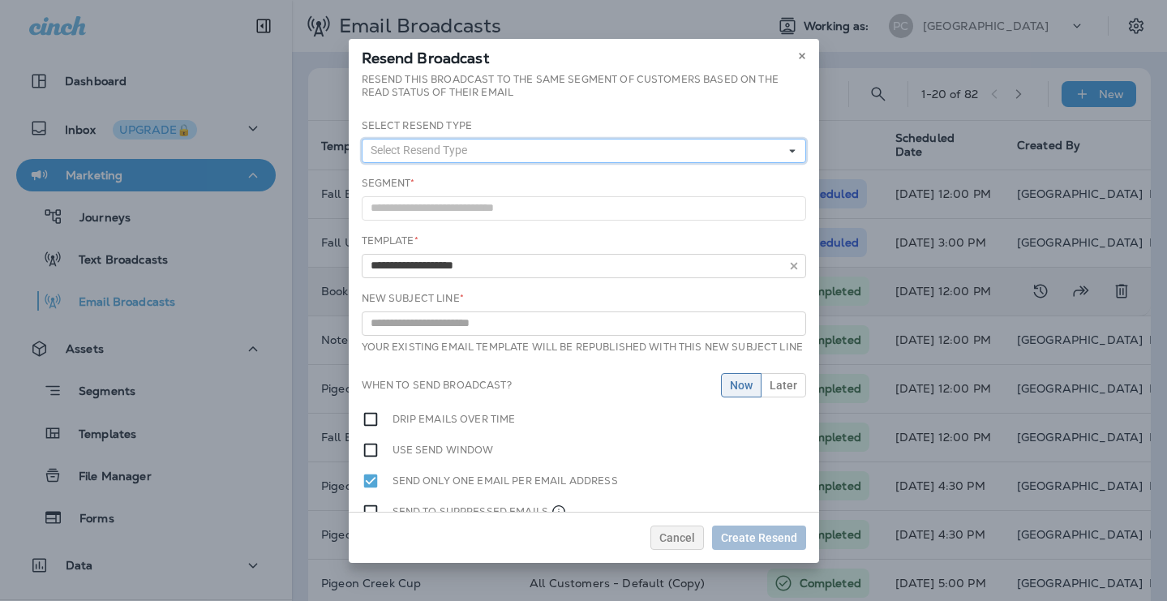
click at [603, 146] on button "Select Resend Type" at bounding box center [584, 151] width 445 height 24
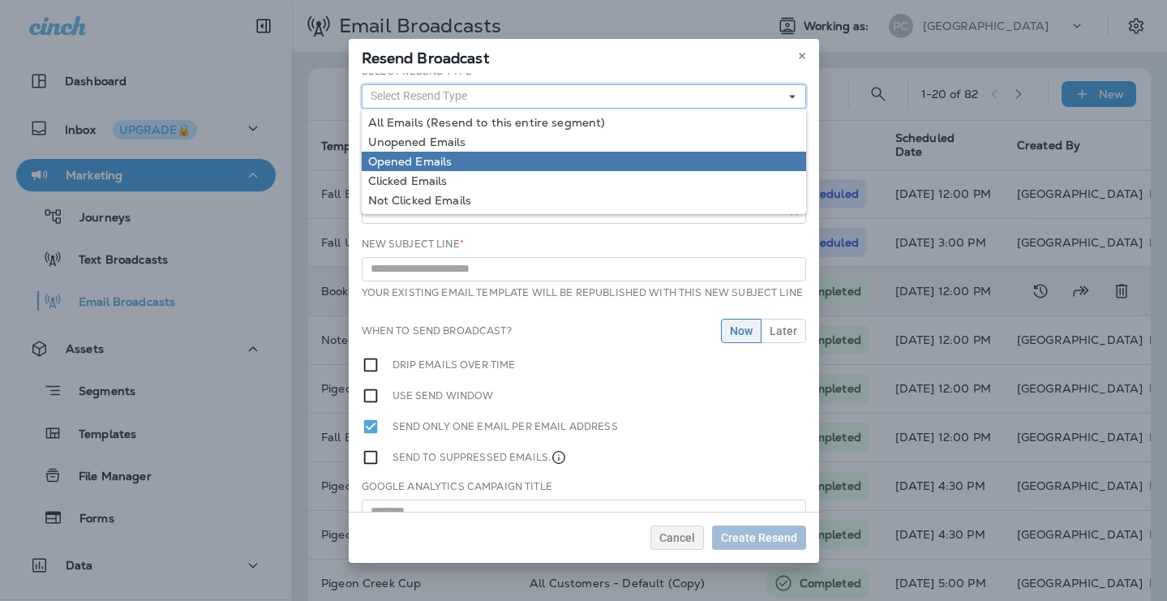
scroll to position [105, 0]
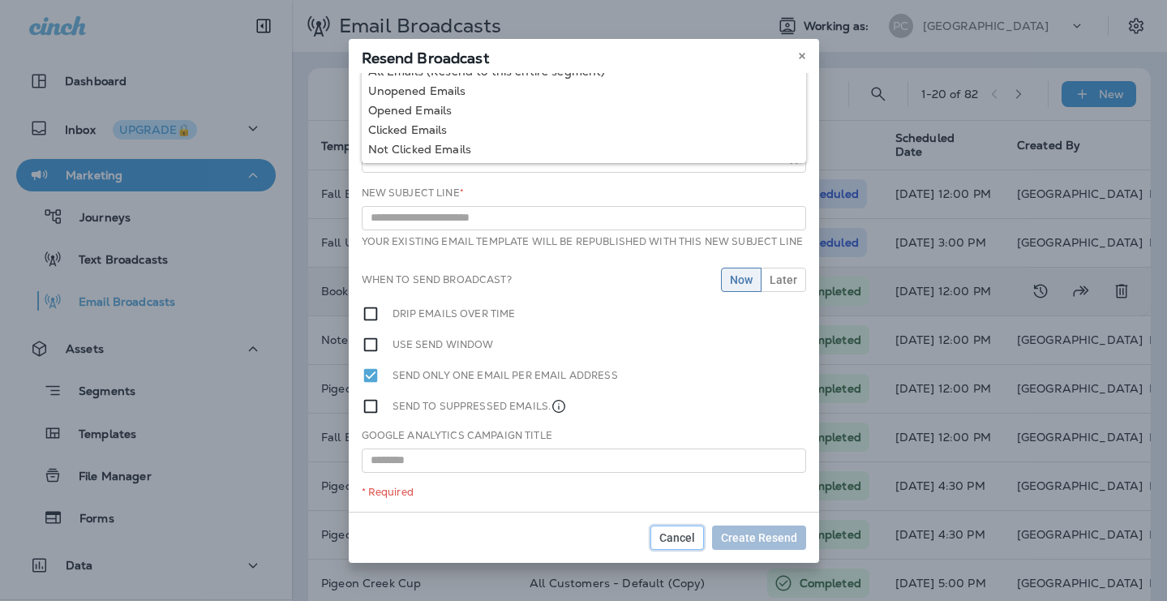
click at [680, 532] on span "Cancel" at bounding box center [677, 537] width 36 height 11
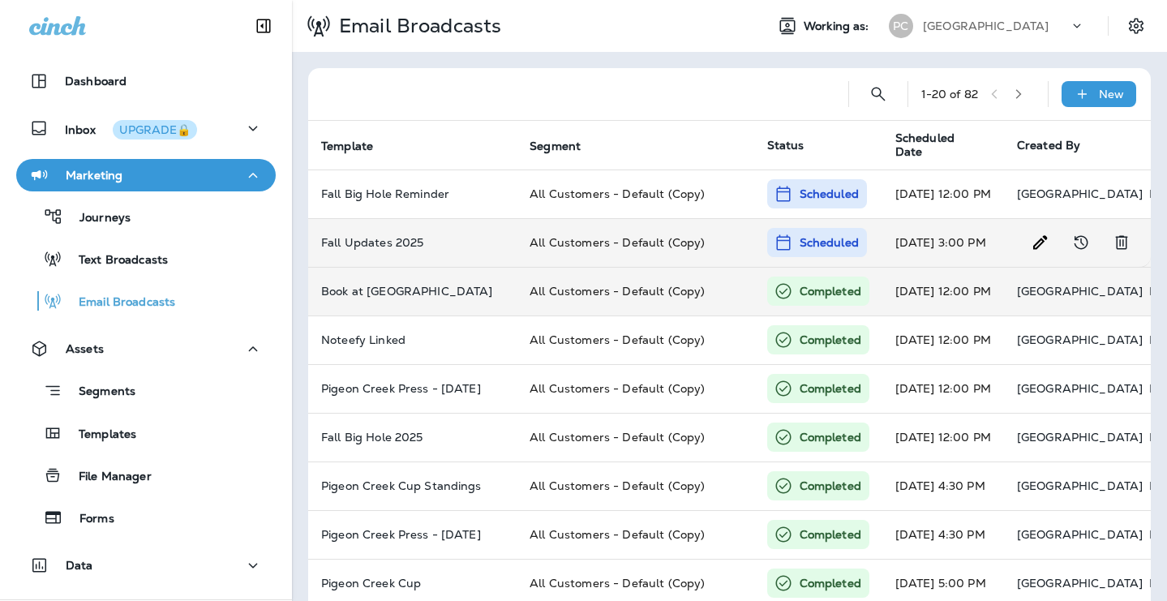
scroll to position [19, 0]
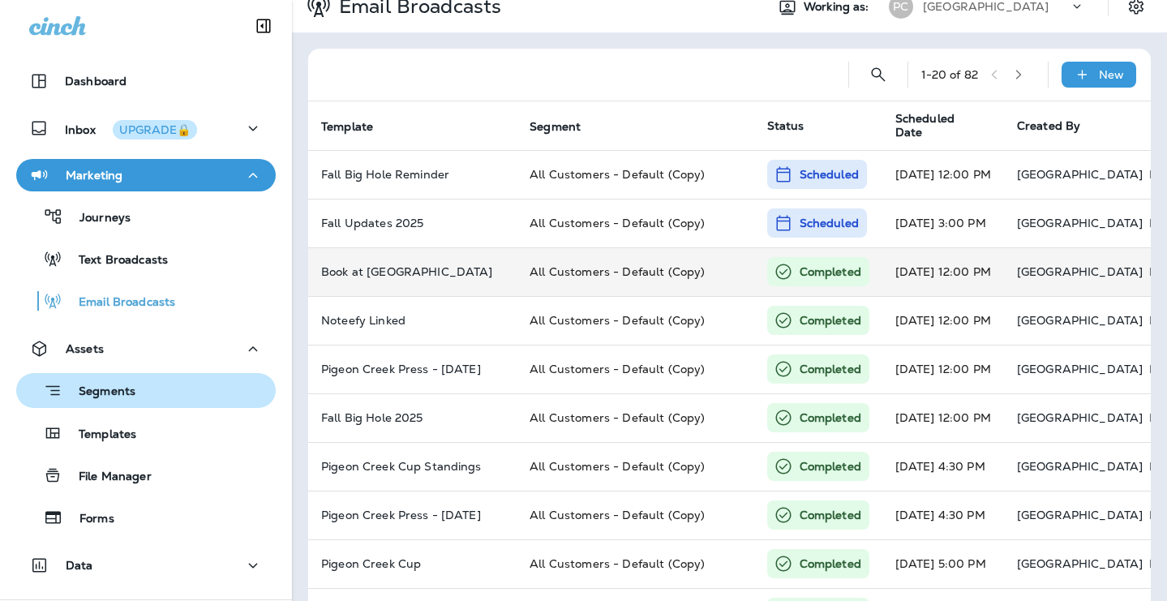
click at [168, 404] on button "Segments" at bounding box center [146, 390] width 260 height 35
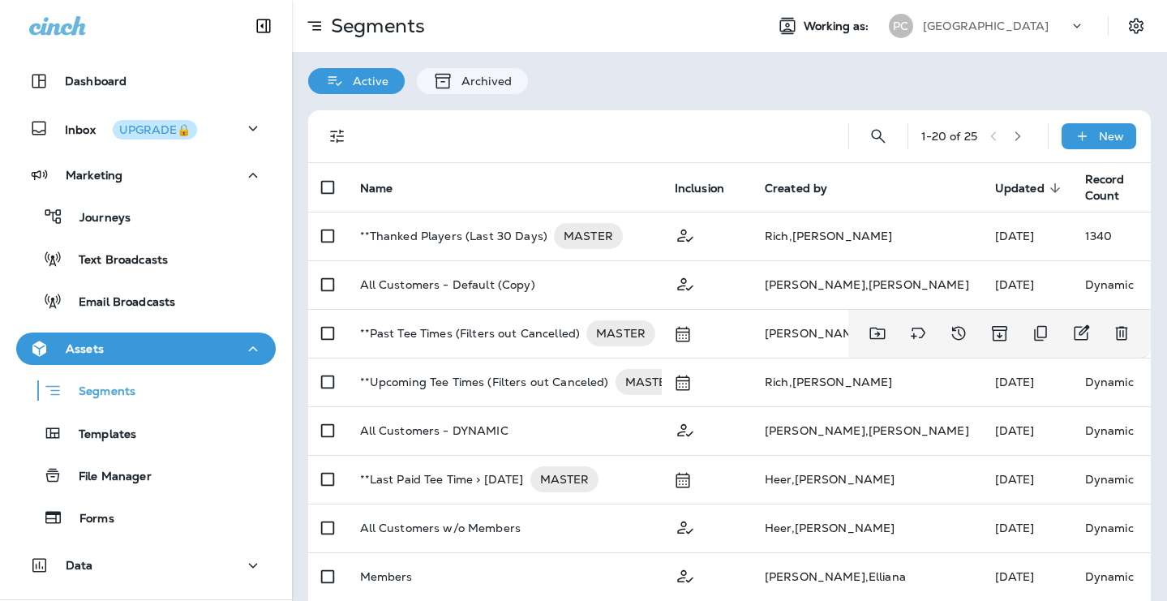
scroll to position [1, 0]
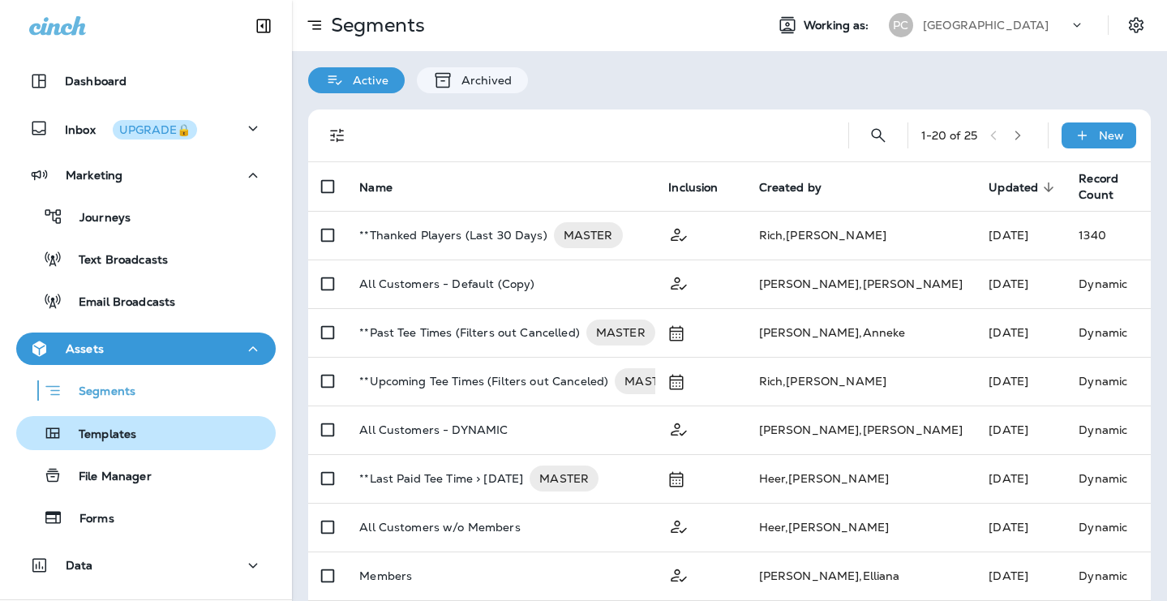
click at [121, 428] on p "Templates" at bounding box center [99, 434] width 74 height 15
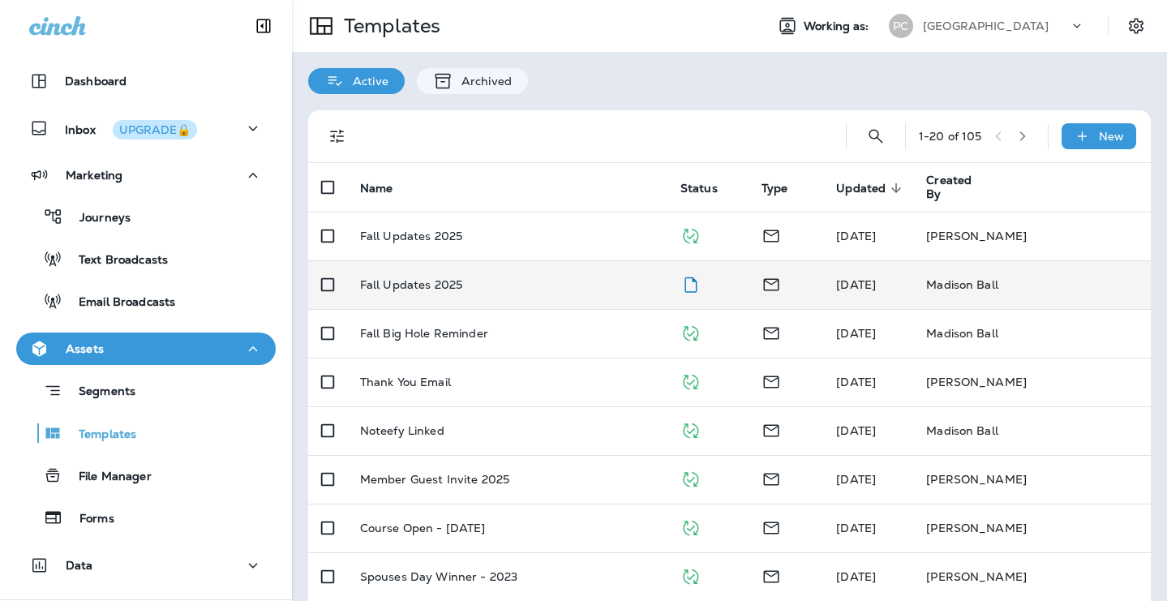
click at [456, 285] on p "Fall Updates 2025" at bounding box center [411, 284] width 102 height 13
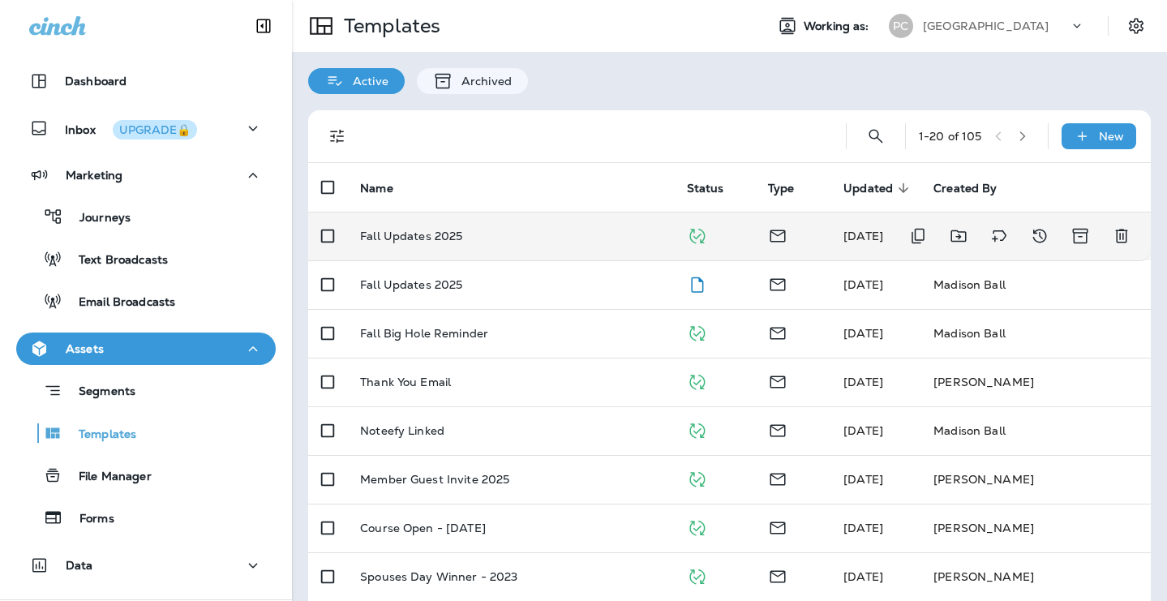
click at [650, 244] on td "Fall Updates 2025" at bounding box center [510, 236] width 327 height 49
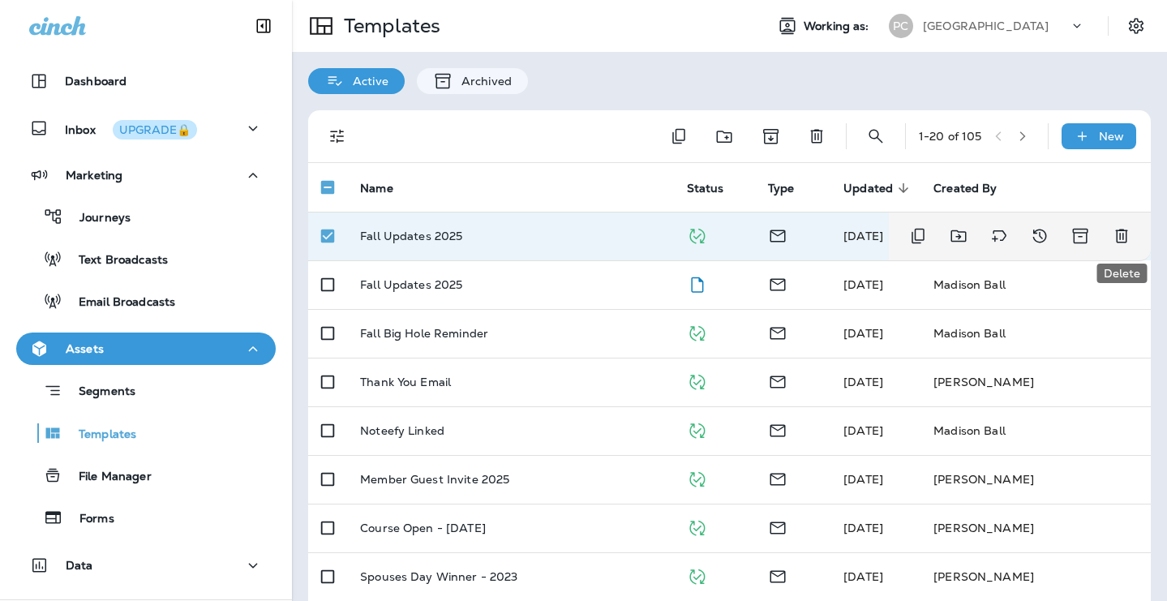
click at [1124, 238] on icon "Delete" at bounding box center [1121, 235] width 19 height 19
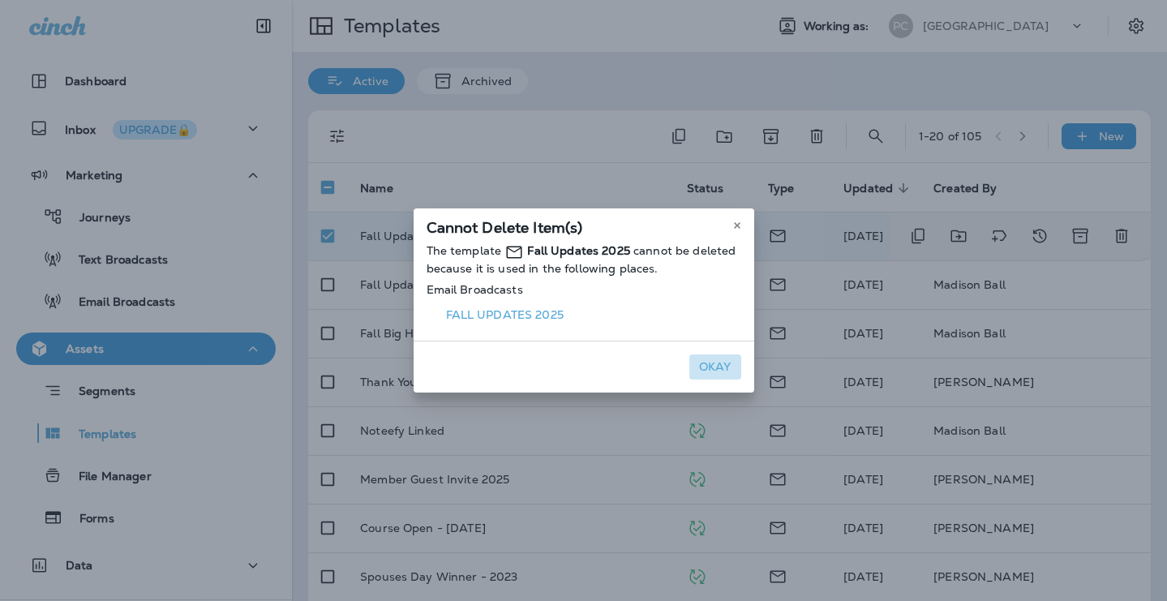
click at [706, 365] on button "Okay" at bounding box center [715, 366] width 52 height 25
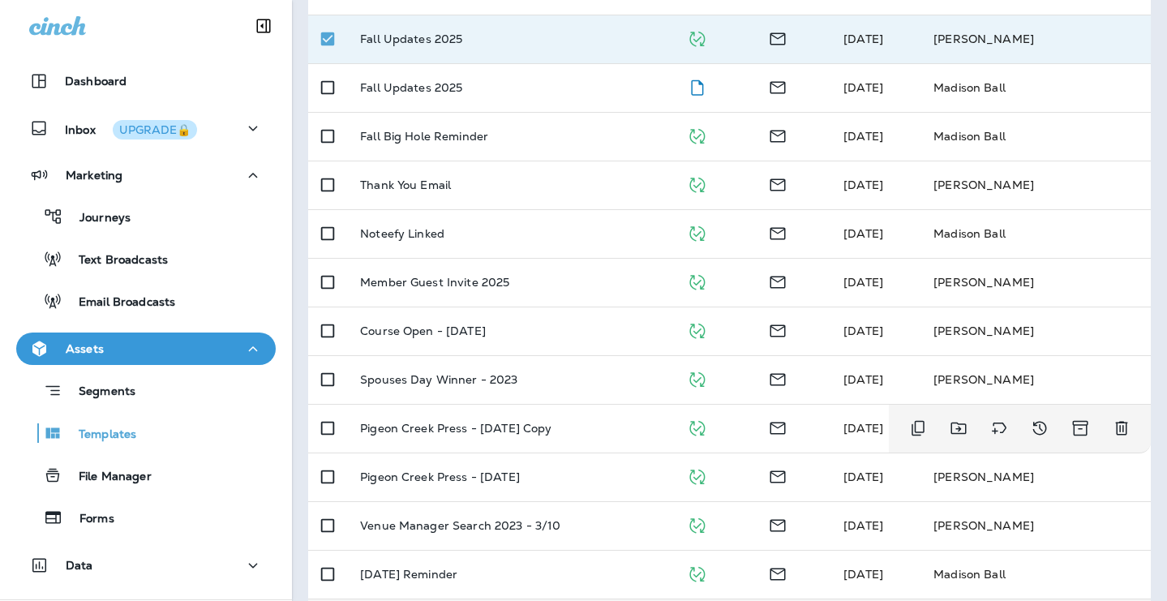
scroll to position [195, 0]
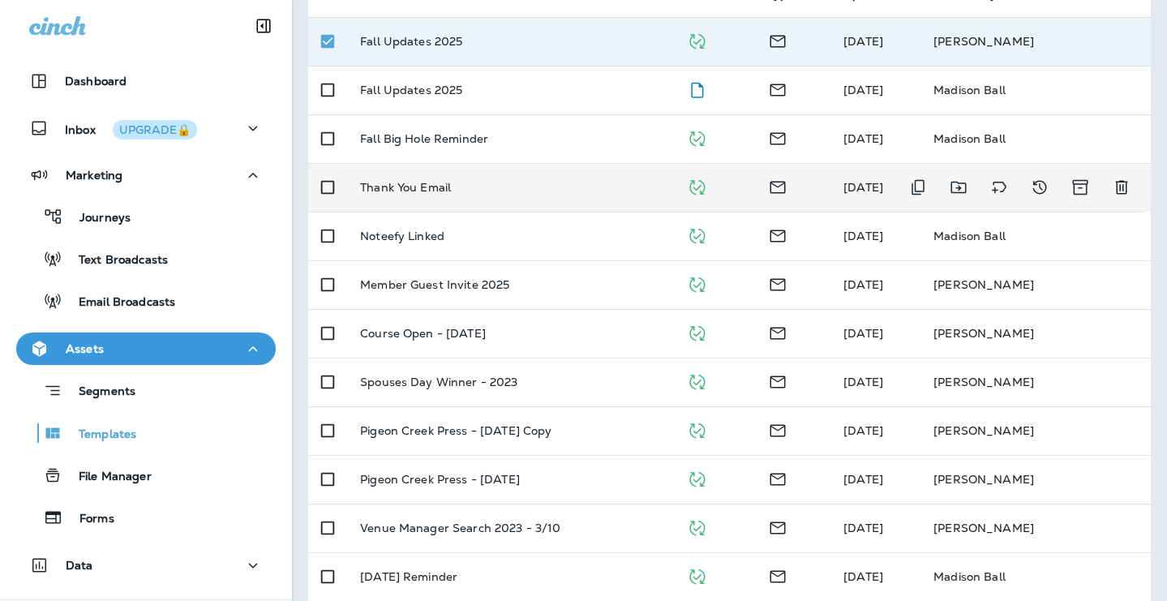
click at [674, 193] on td "Thank You Email" at bounding box center [510, 187] width 327 height 49
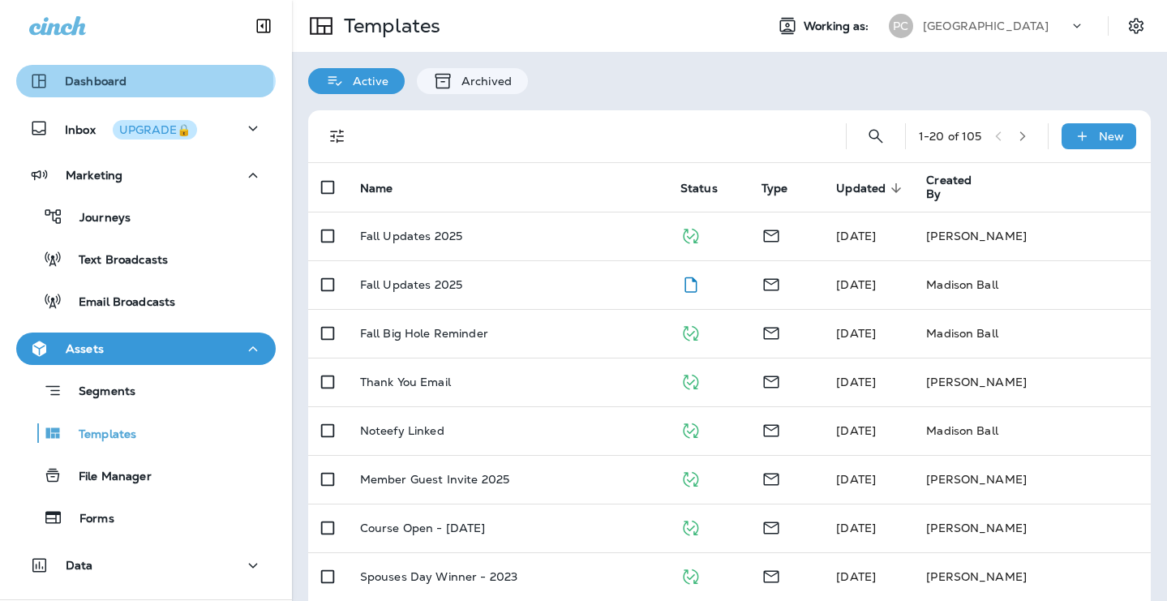
click at [122, 81] on p "Dashboard" at bounding box center [96, 81] width 62 height 13
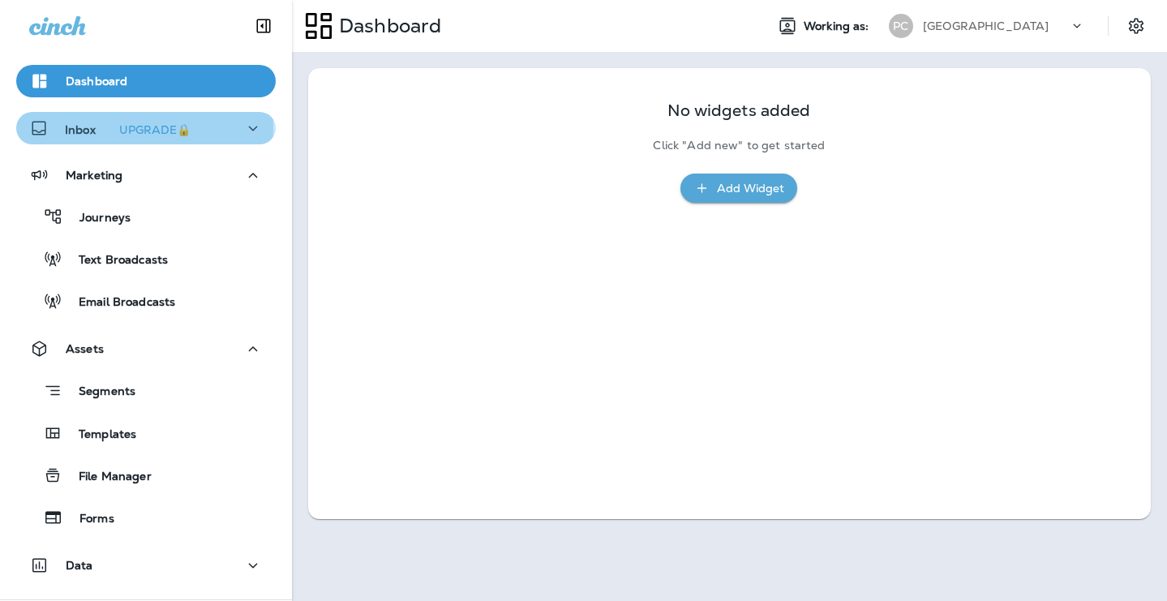
click at [74, 127] on p "Inbox UPGRADE🔒" at bounding box center [131, 128] width 132 height 17
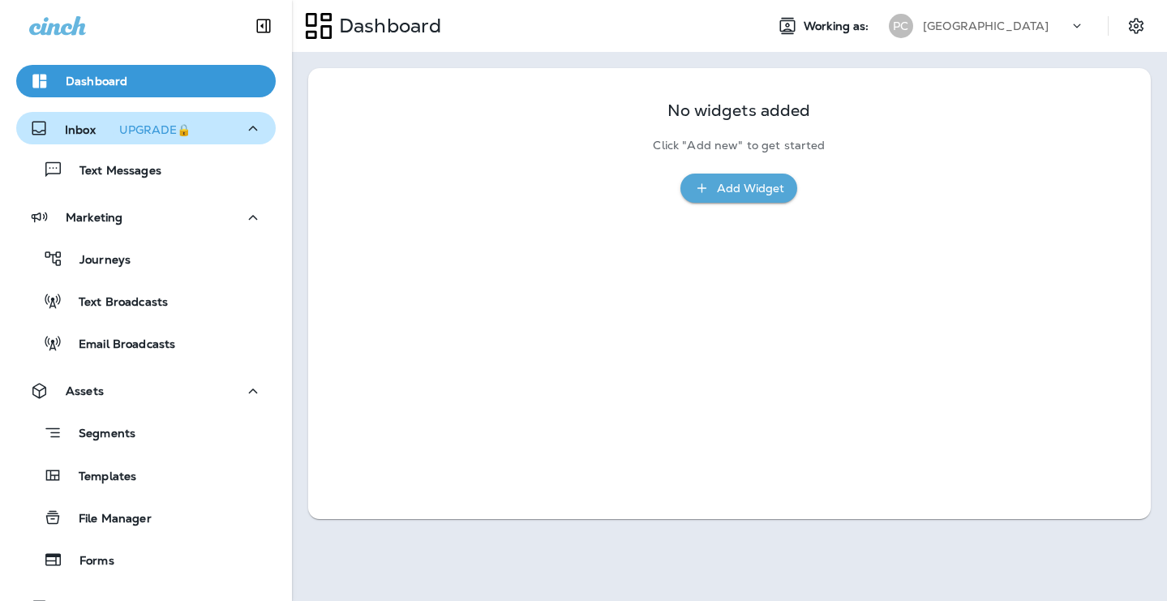
click at [85, 128] on p "Inbox UPGRADE🔒" at bounding box center [131, 128] width 132 height 17
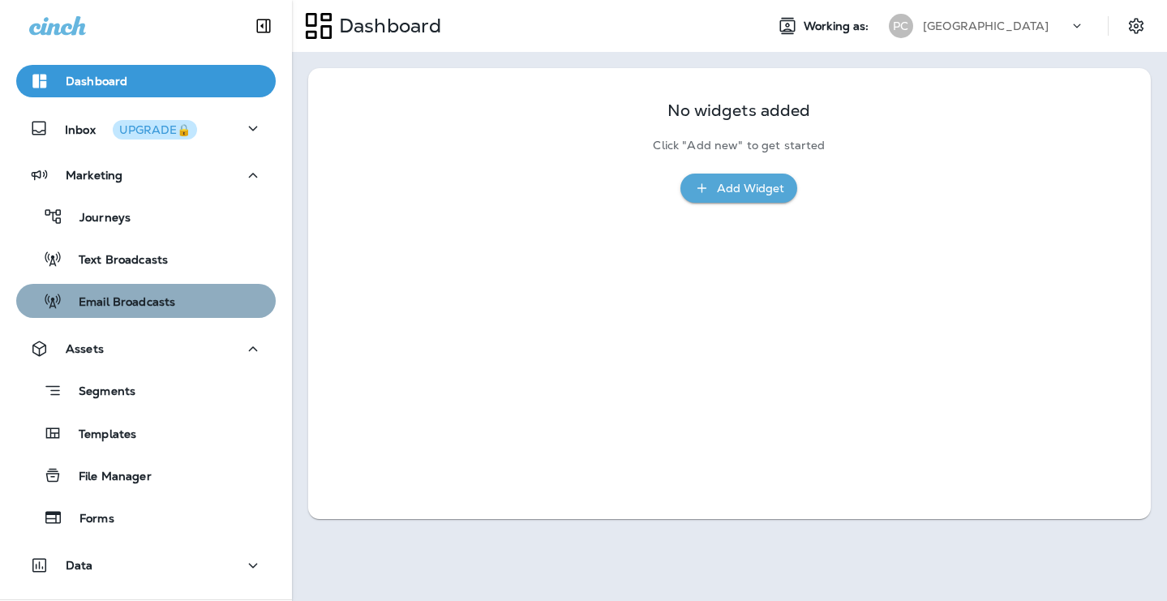
click at [148, 306] on p "Email Broadcasts" at bounding box center [118, 302] width 113 height 15
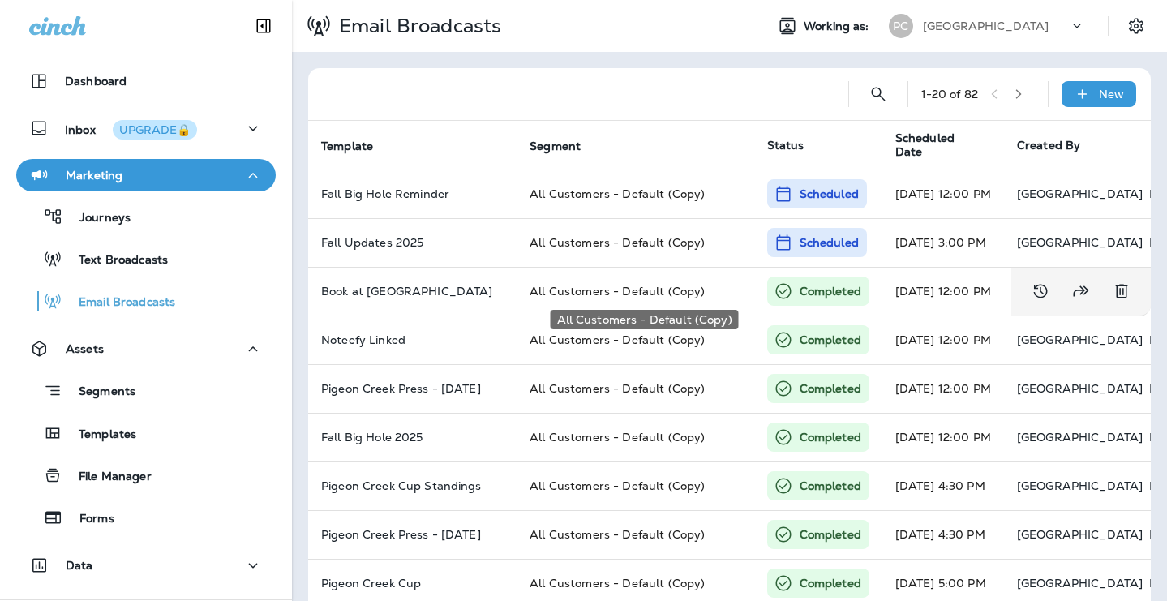
click at [635, 299] on div "All Customers - Default (Copy)" at bounding box center [644, 315] width 191 height 32
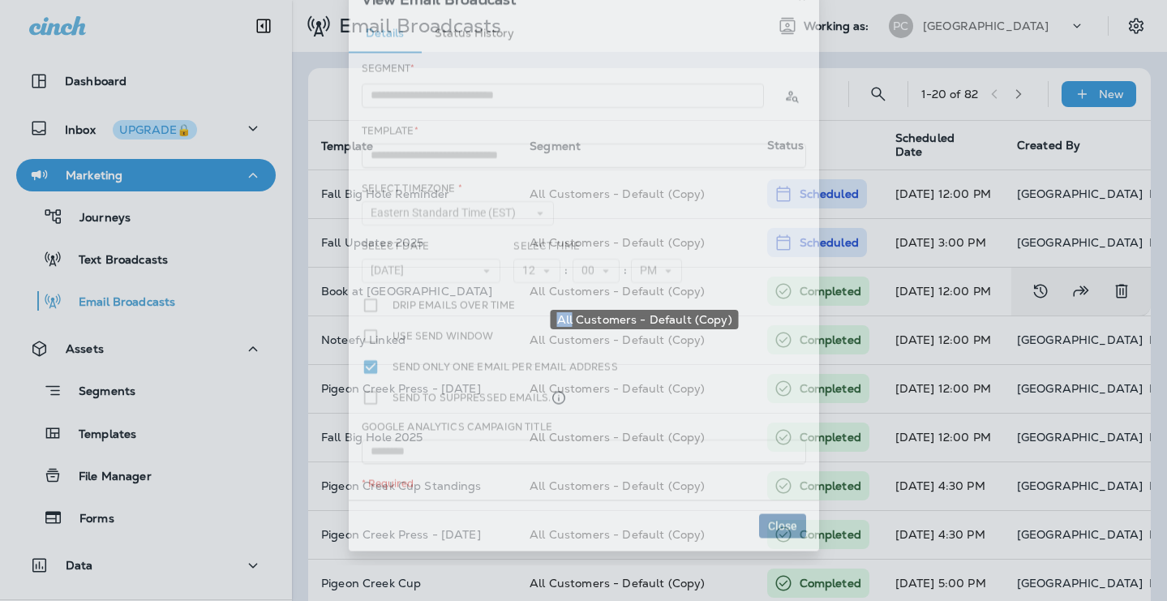
type input "**********"
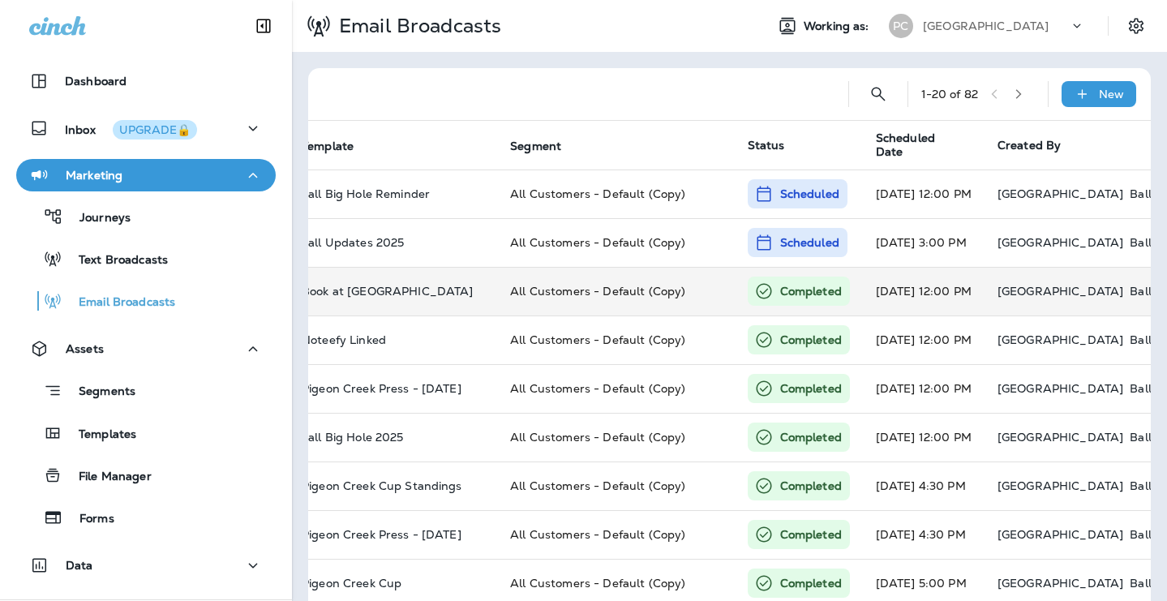
scroll to position [0, 18]
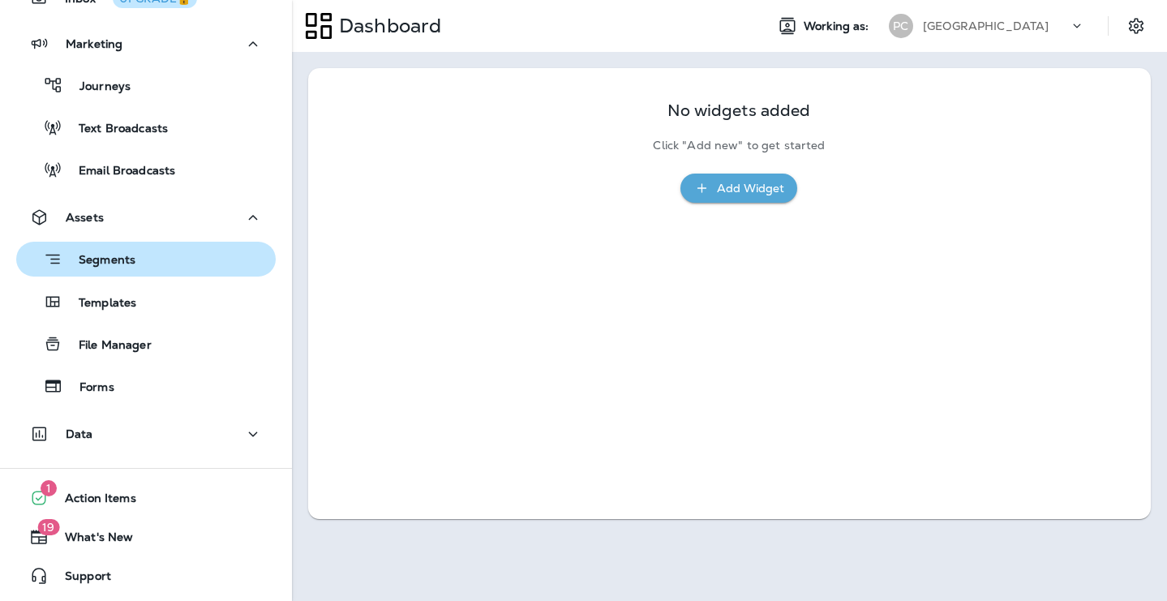
scroll to position [128, 0]
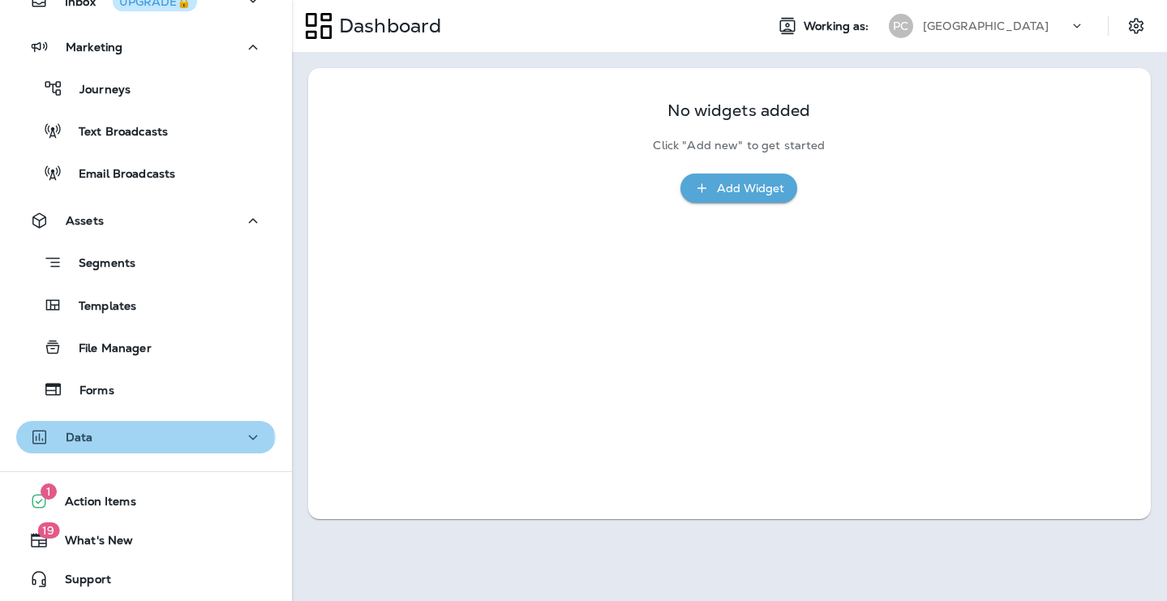
click at [137, 439] on div "Data" at bounding box center [146, 437] width 234 height 20
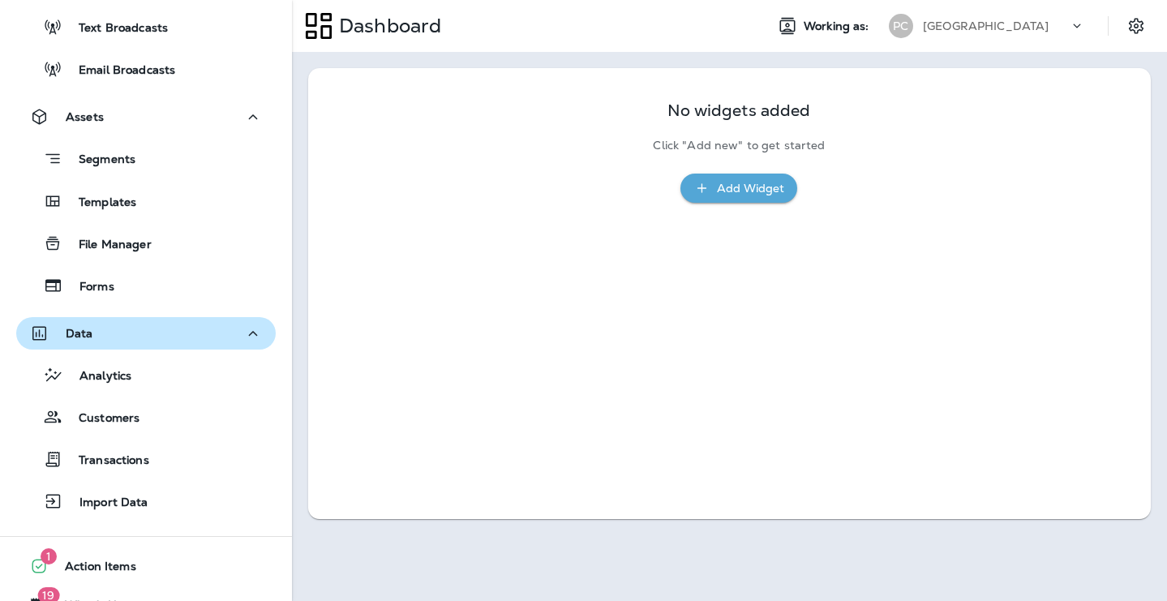
scroll to position [233, 0]
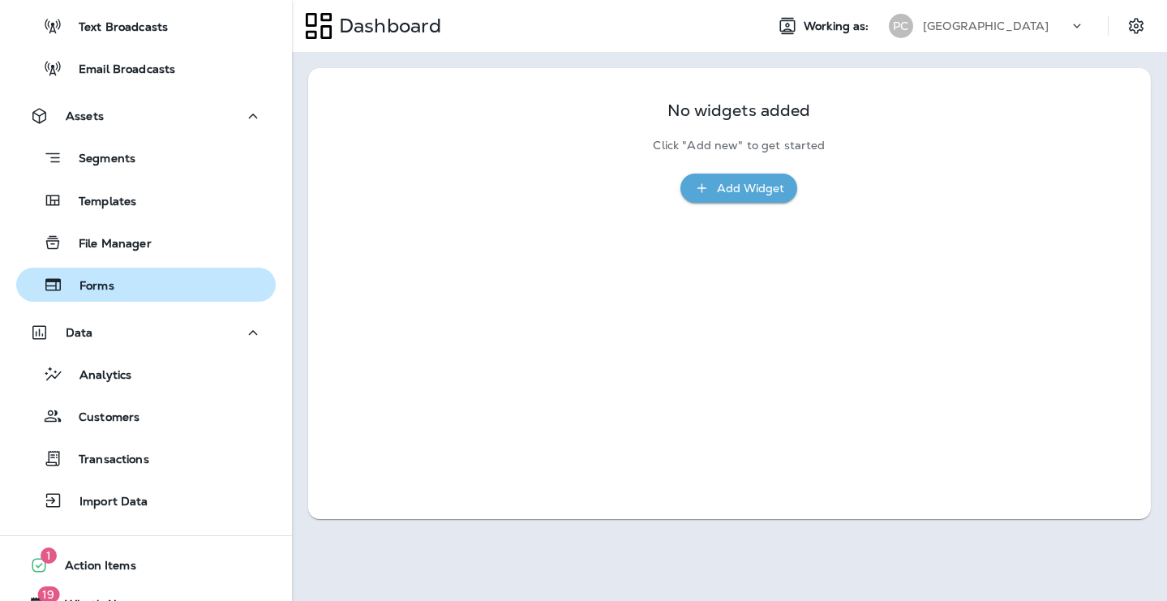
click at [111, 270] on button "Forms" at bounding box center [146, 285] width 260 height 34
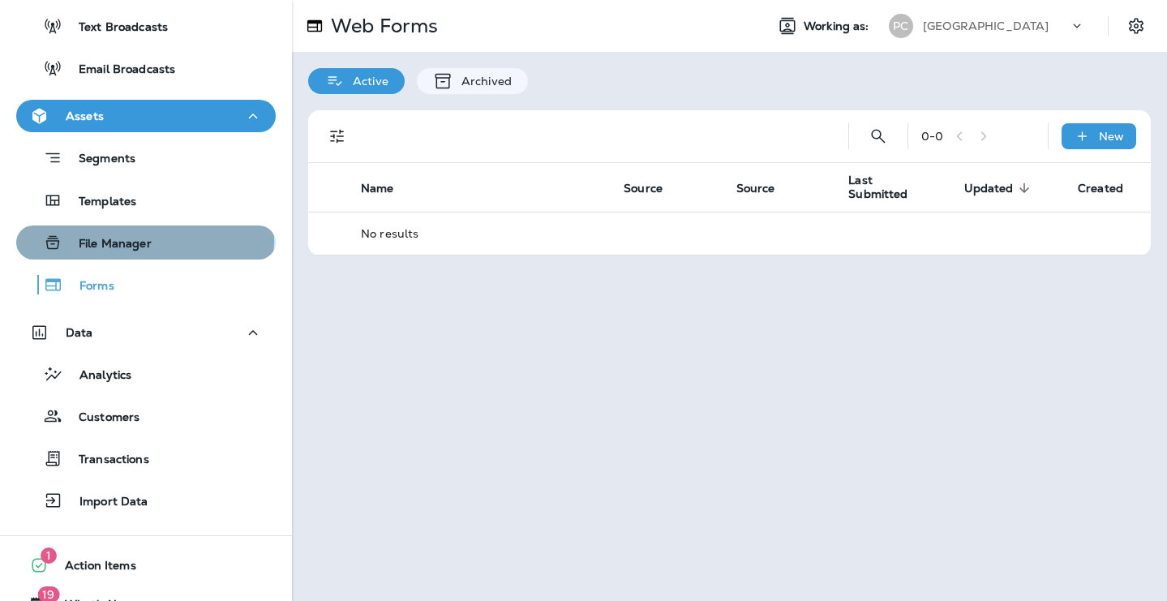
click at [127, 240] on p "File Manager" at bounding box center [106, 244] width 89 height 15
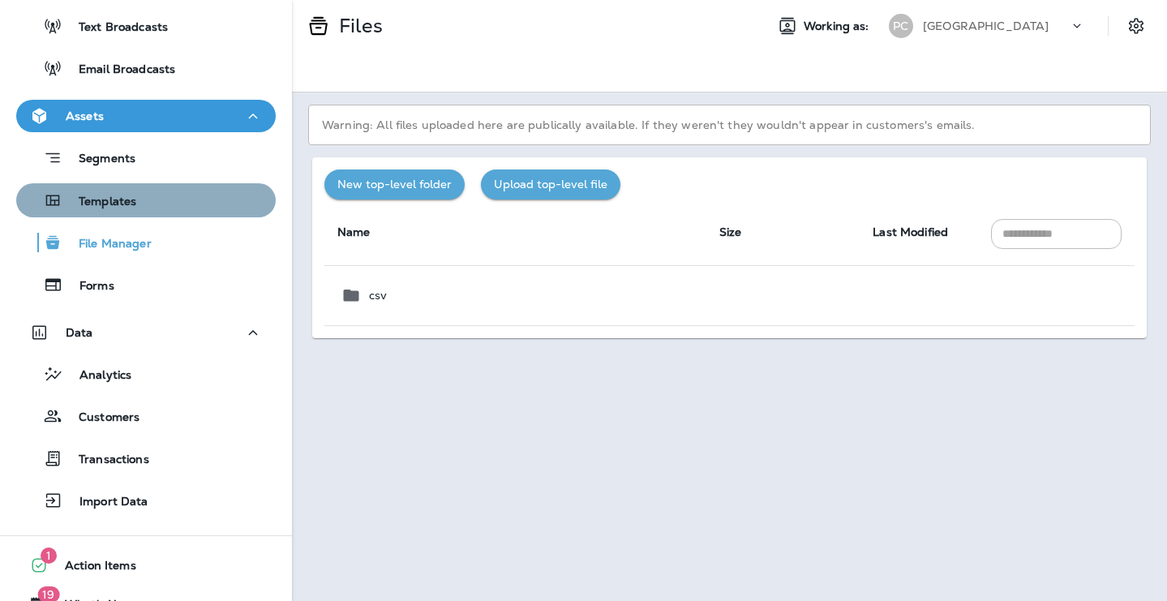
click at [187, 200] on div "Templates" at bounding box center [146, 200] width 247 height 24
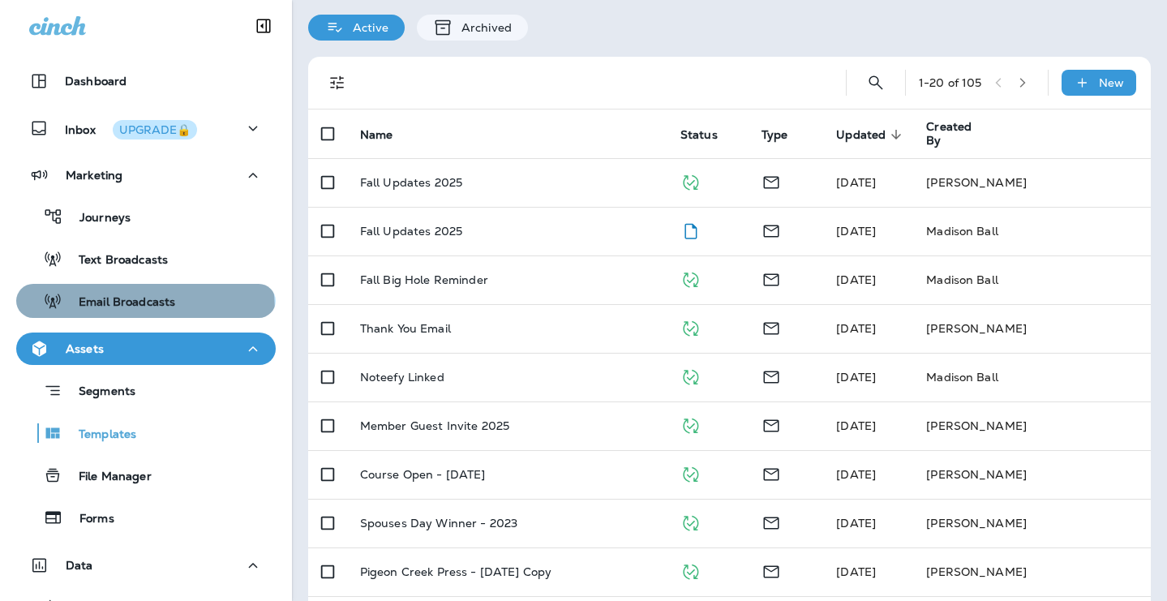
click at [110, 311] on div "Email Broadcasts" at bounding box center [99, 301] width 152 height 24
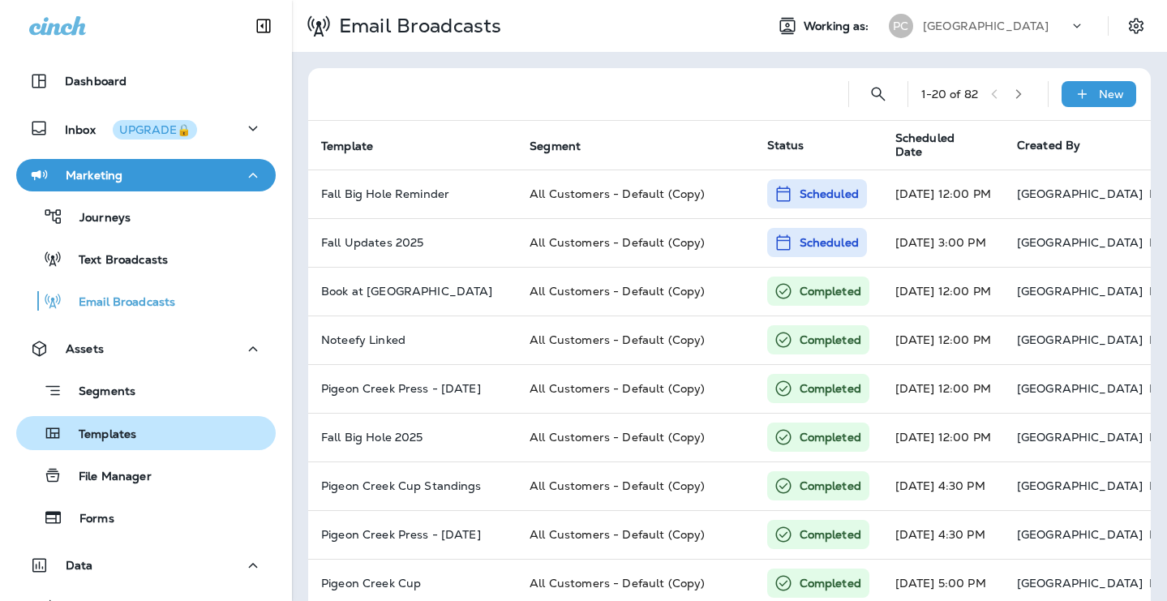
click at [189, 432] on div "Templates" at bounding box center [146, 433] width 247 height 24
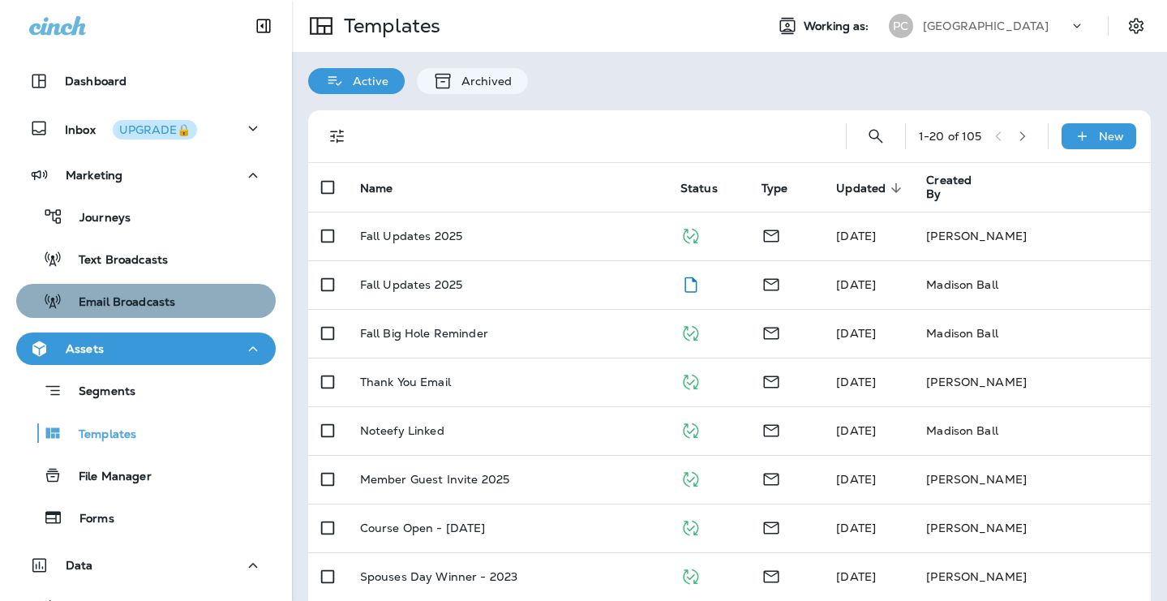
click at [189, 310] on div "Email Broadcasts" at bounding box center [146, 301] width 247 height 24
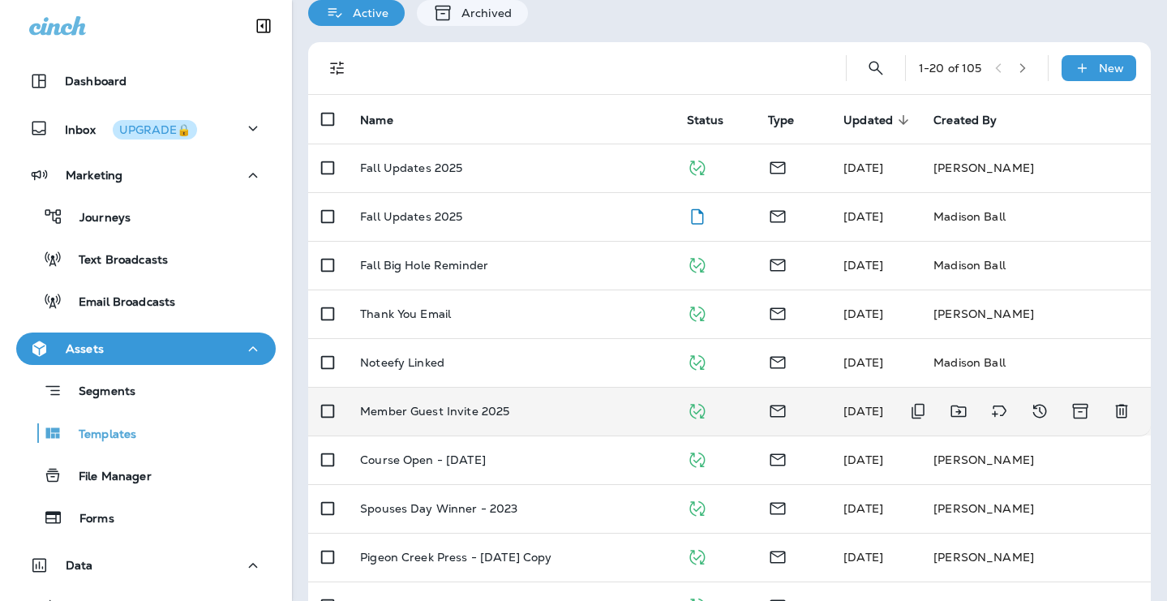
scroll to position [69, 0]
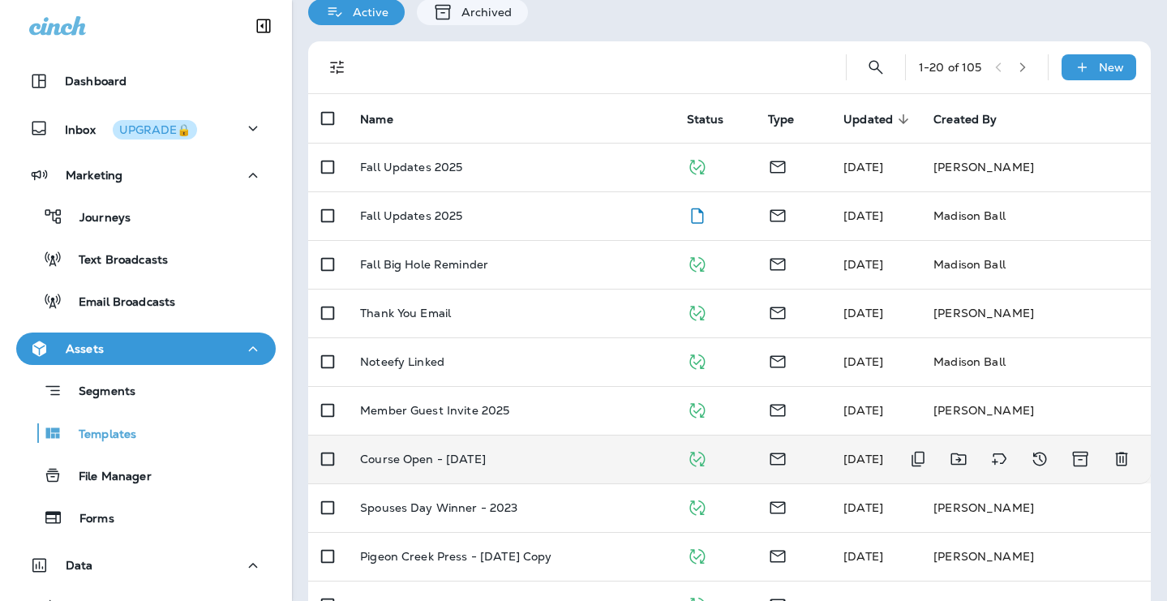
click at [674, 449] on td "Course Open - Feb 2023" at bounding box center [510, 459] width 327 height 49
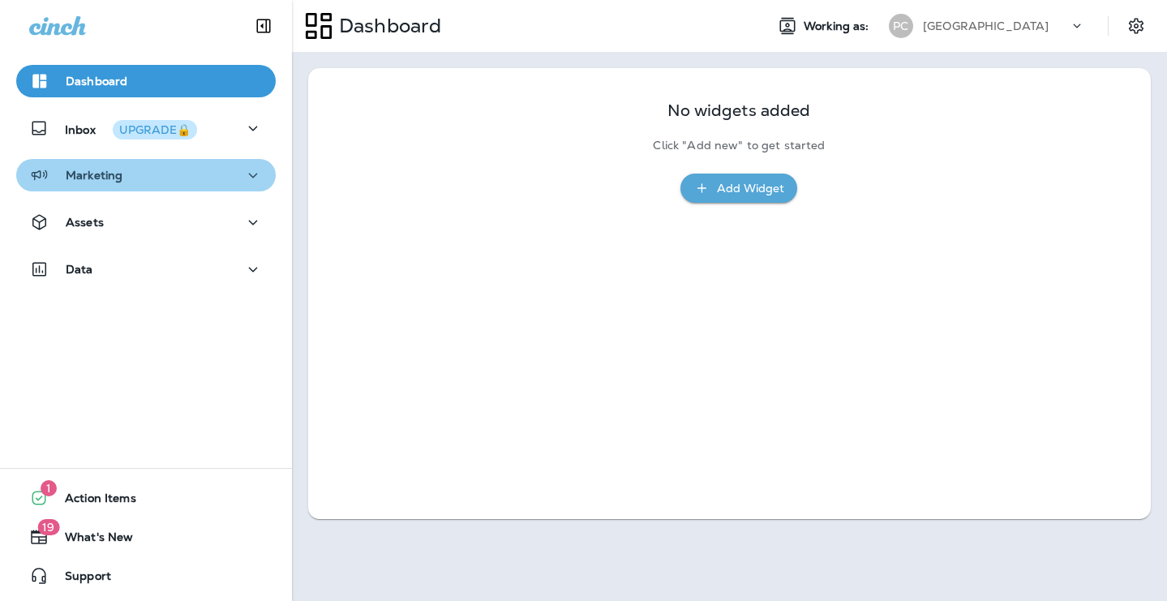
click at [196, 183] on div "Marketing" at bounding box center [146, 175] width 234 height 20
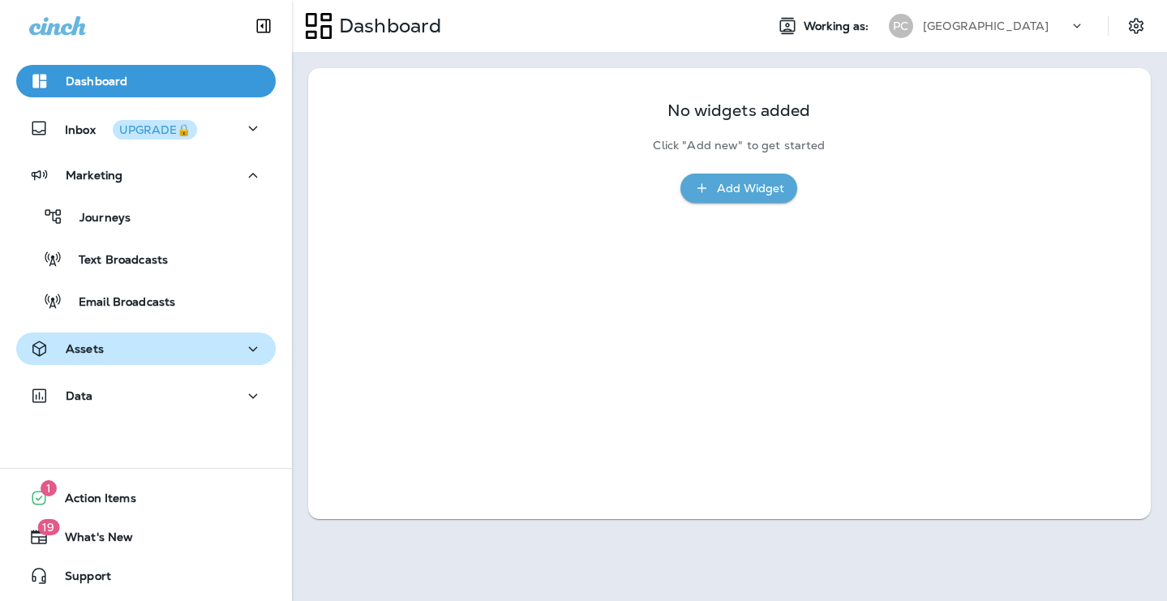
click at [186, 353] on div "Assets" at bounding box center [146, 349] width 234 height 20
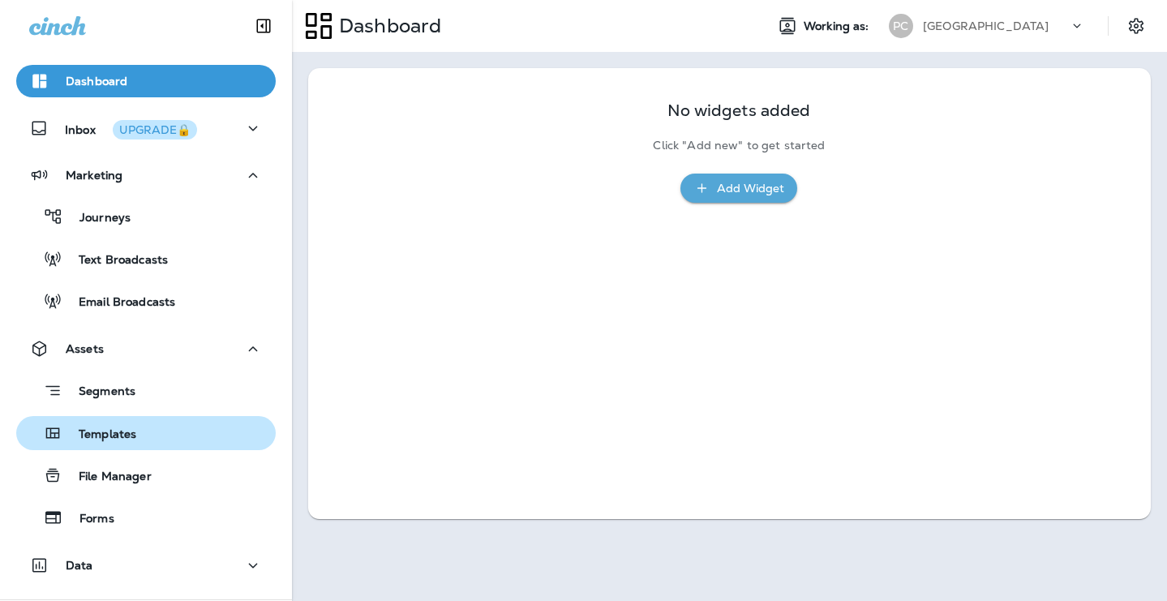
click at [203, 426] on div "Templates" at bounding box center [146, 433] width 247 height 24
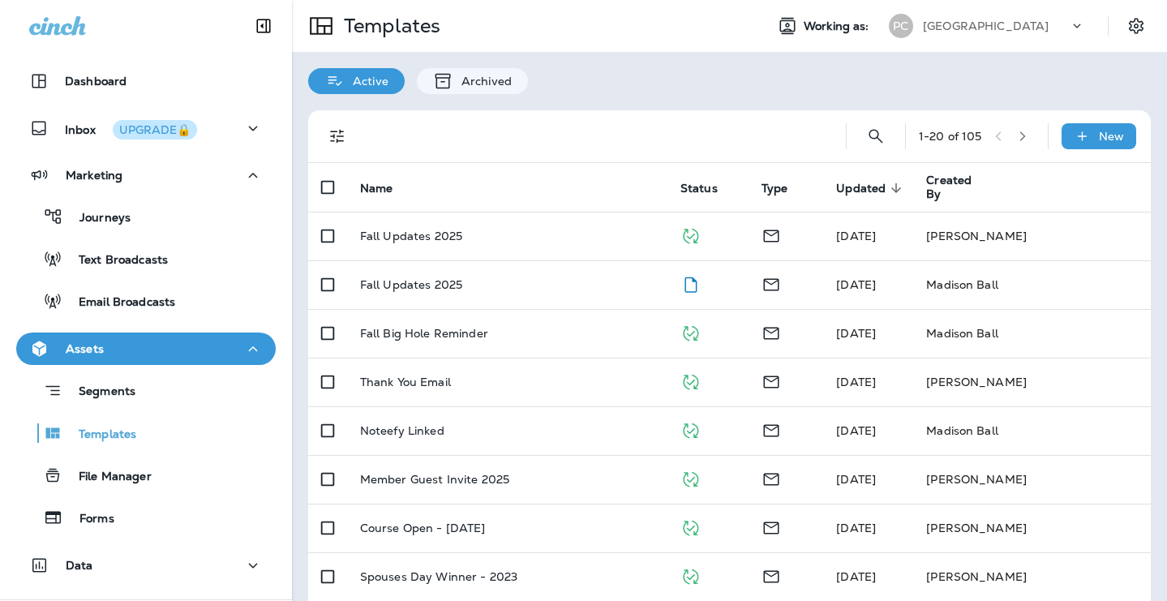
click at [1023, 135] on icon "button" at bounding box center [1023, 136] width 6 height 10
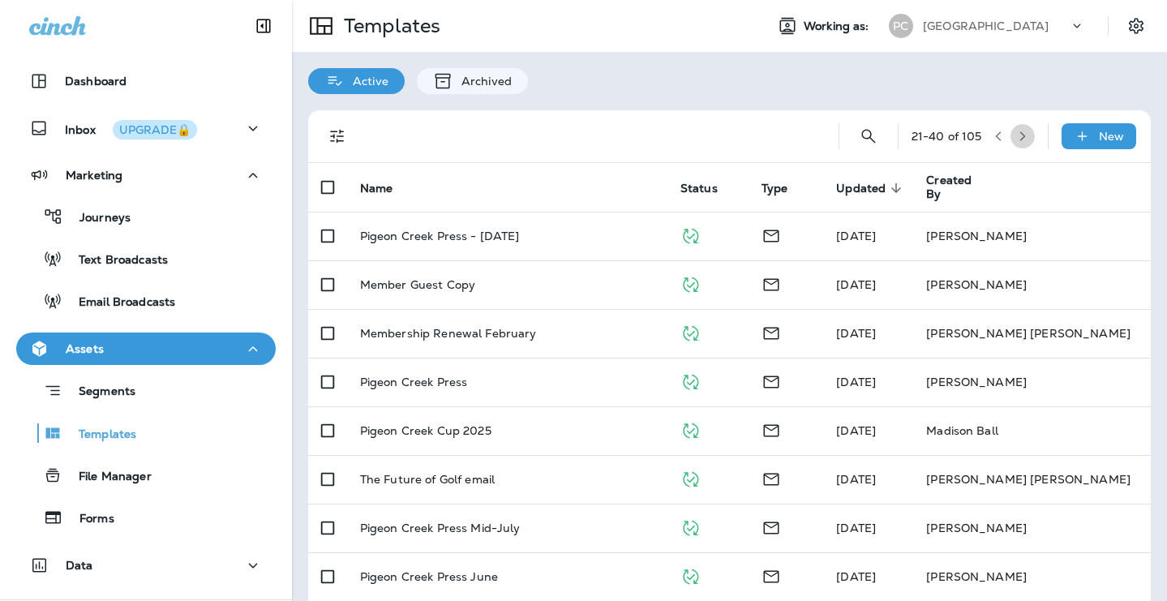
click at [1020, 135] on icon "button" at bounding box center [1022, 136] width 11 height 11
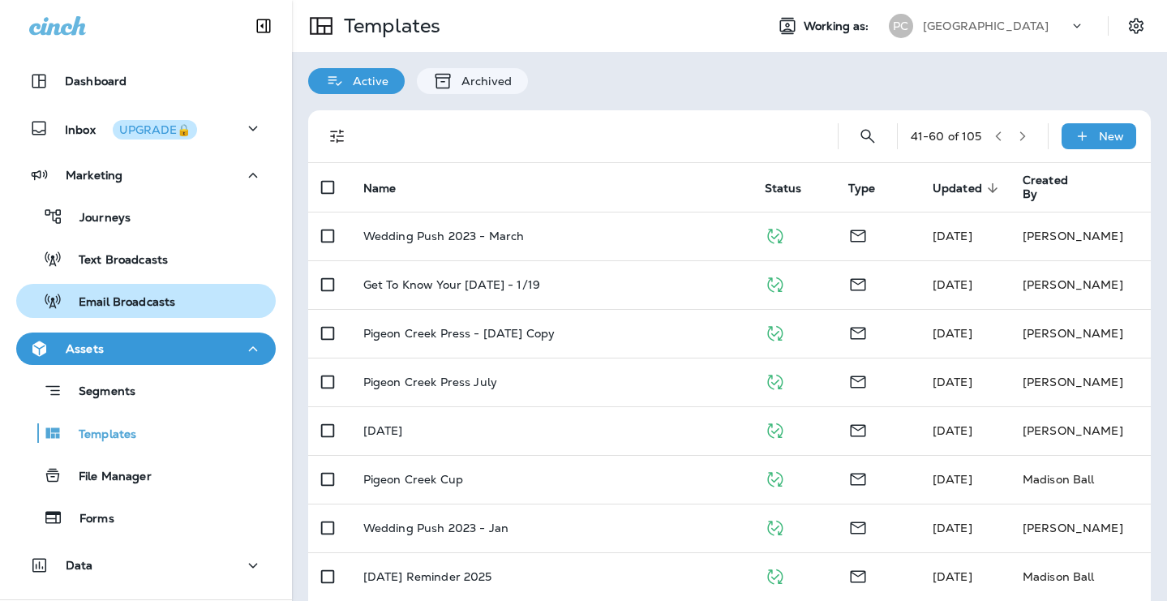
click at [170, 303] on p "Email Broadcasts" at bounding box center [118, 302] width 113 height 15
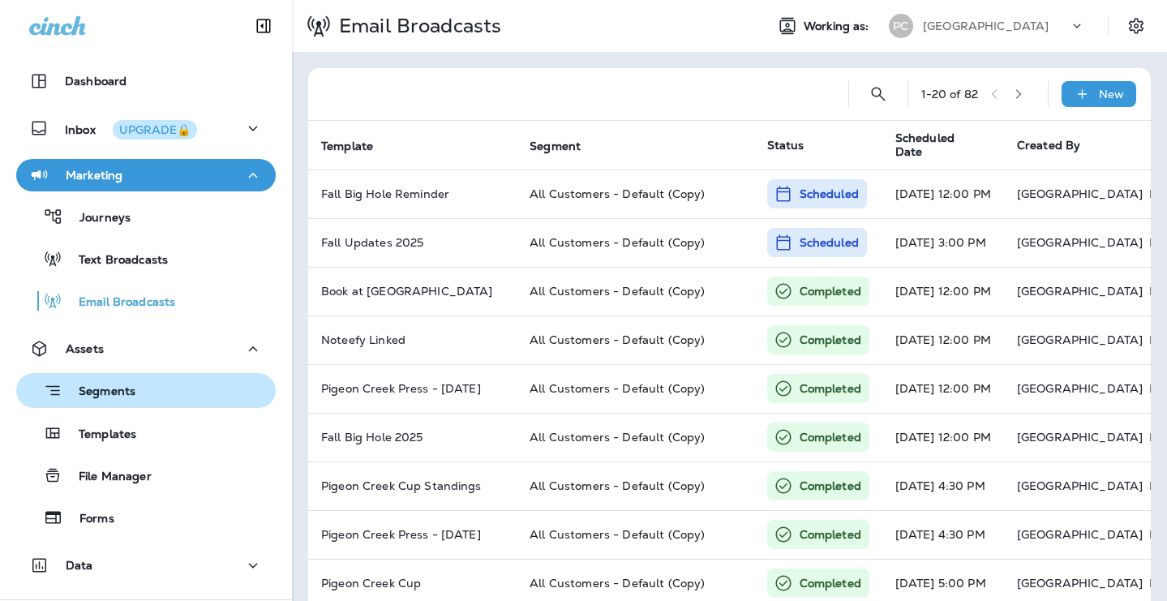
click at [177, 406] on button "Segments" at bounding box center [146, 390] width 260 height 35
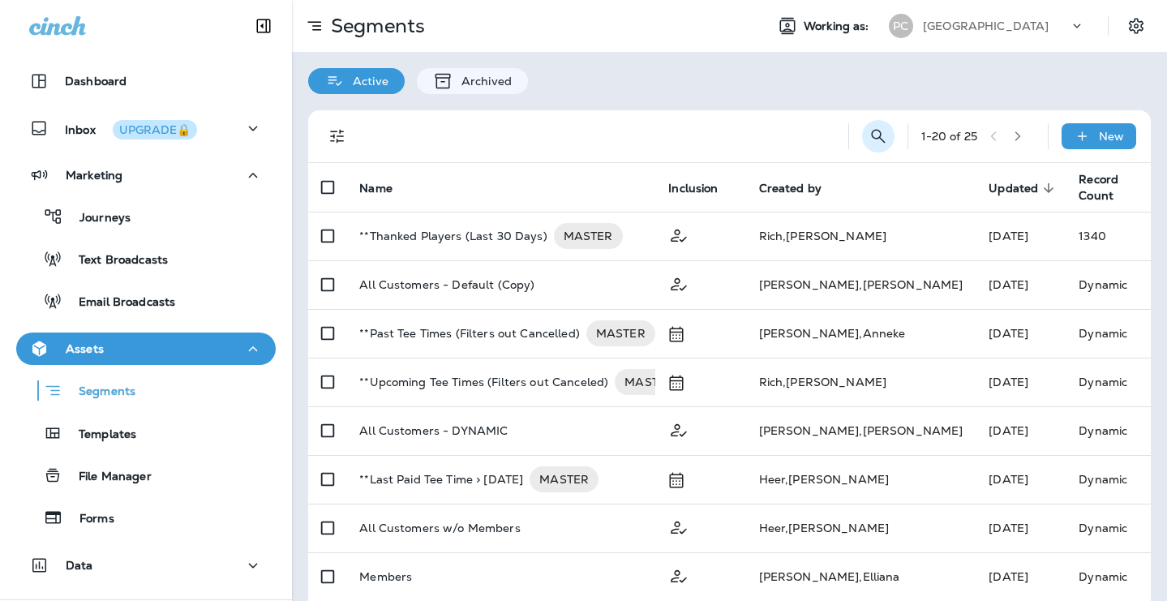
click at [883, 143] on icon "Search Segments" at bounding box center [878, 136] width 19 height 19
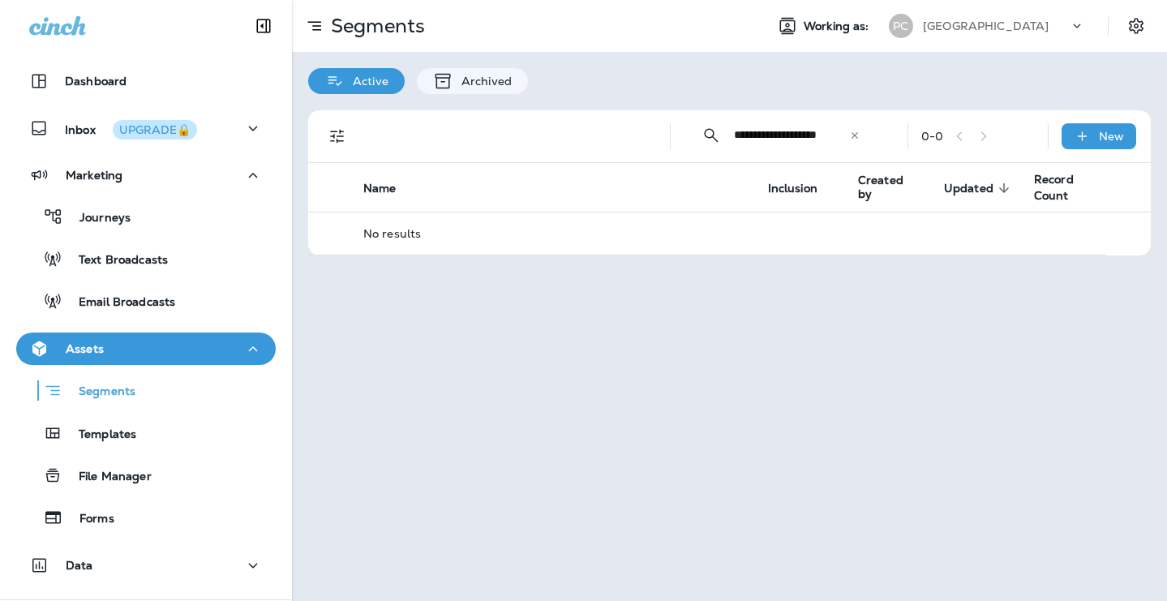
type input "**********"
click at [856, 137] on icon at bounding box center [854, 135] width 11 height 11
click at [476, 78] on p "Archived" at bounding box center [482, 81] width 58 height 13
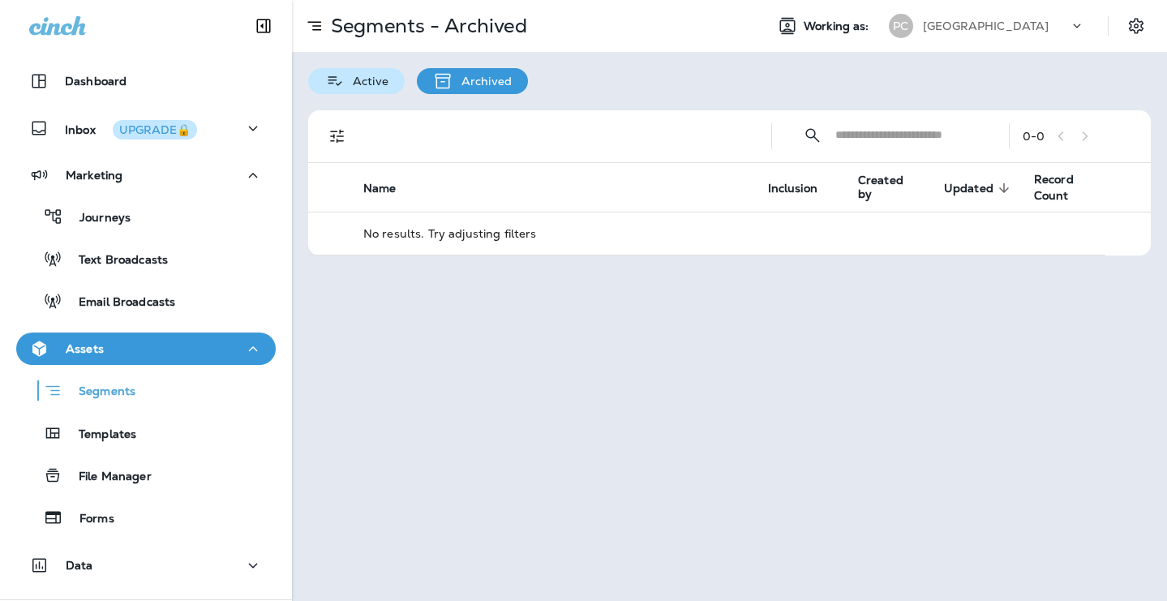
click at [384, 81] on p "Active" at bounding box center [367, 81] width 44 height 13
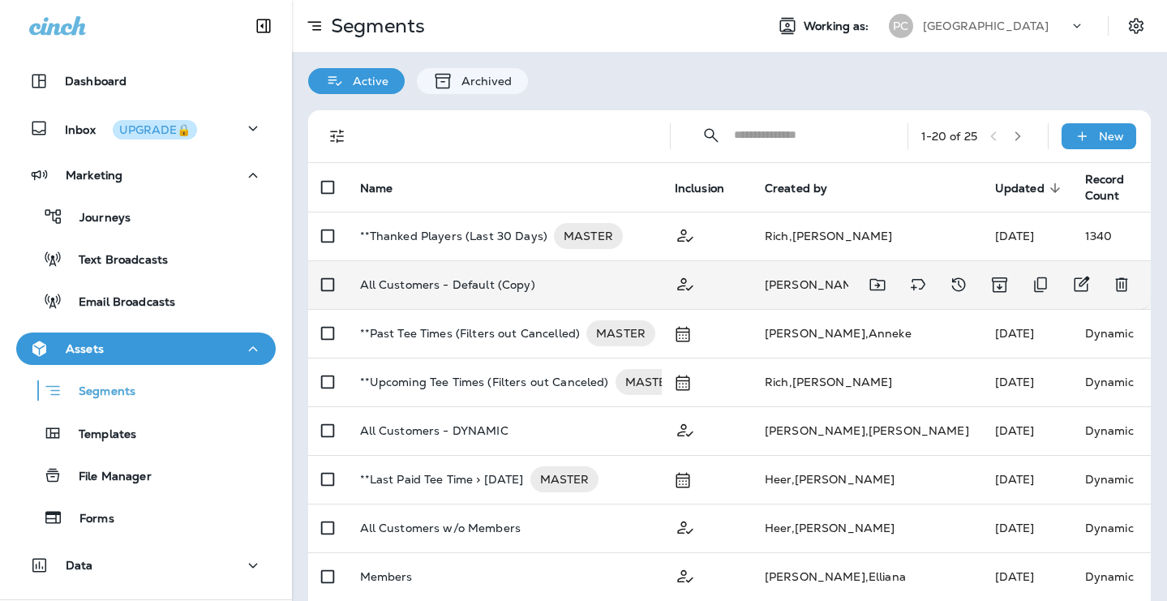
scroll to position [22, 0]
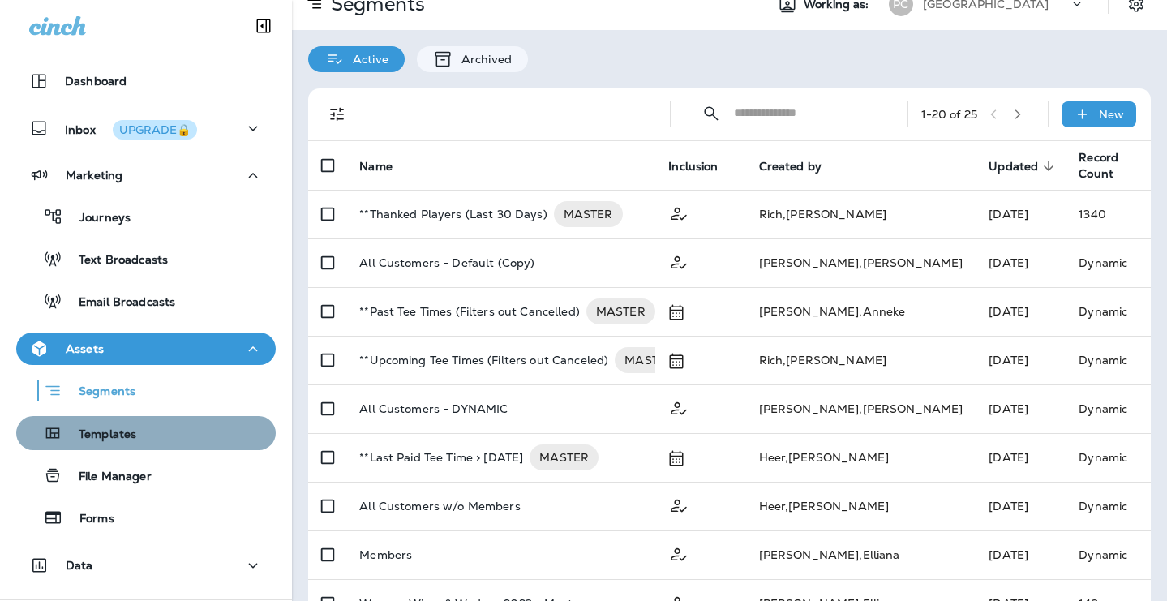
click at [204, 444] on div "Templates" at bounding box center [146, 433] width 247 height 24
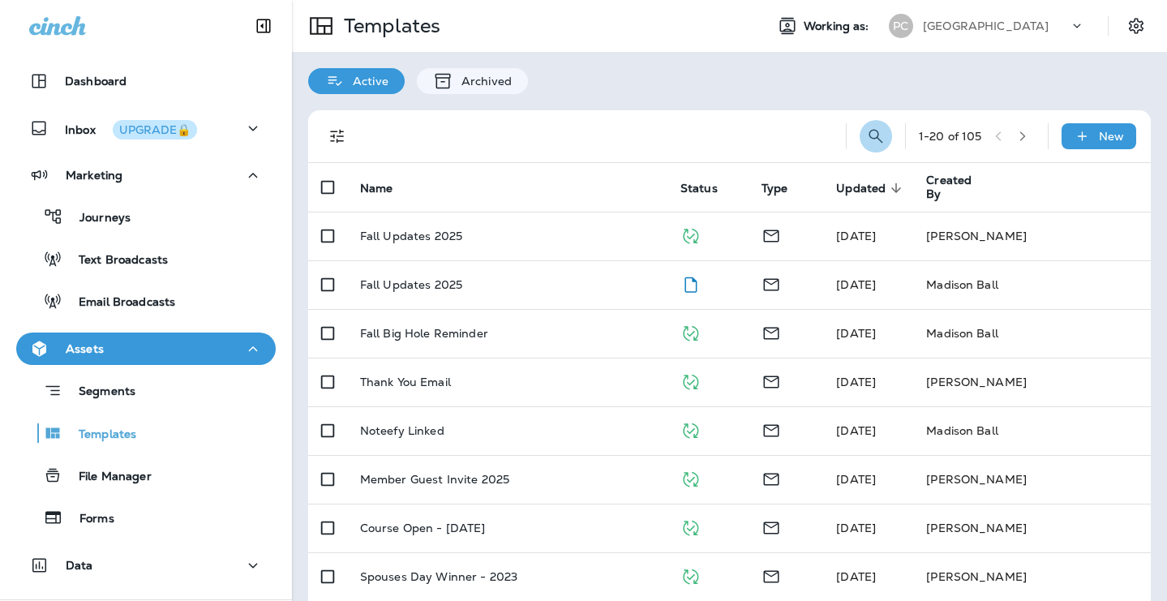
click at [878, 124] on button "Search Templates" at bounding box center [876, 136] width 32 height 32
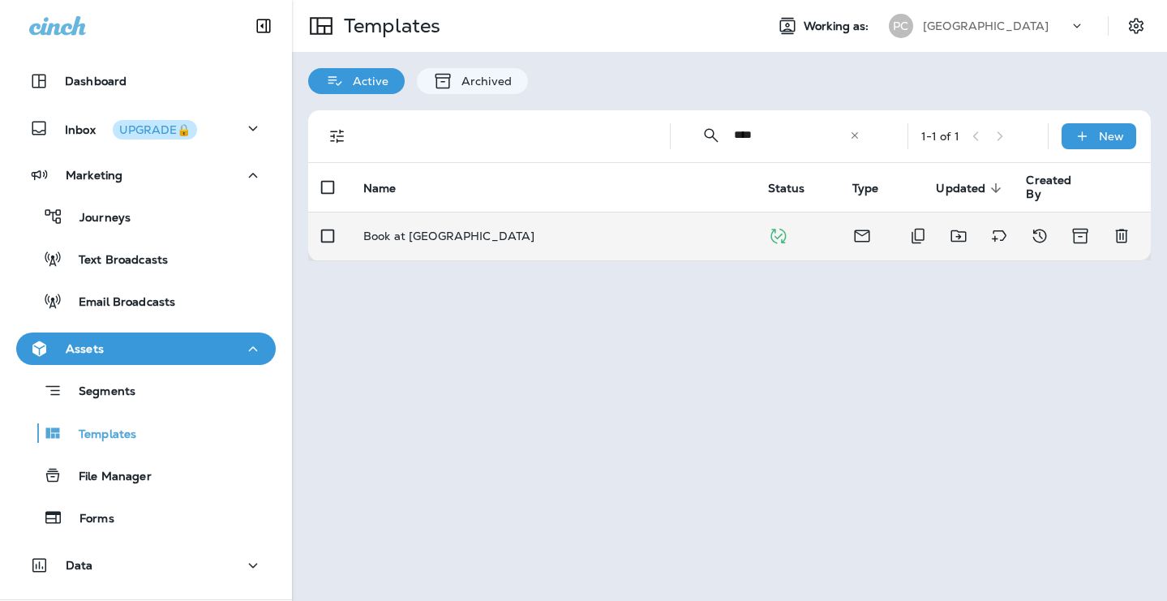
type input "****"
click at [711, 238] on div "Book at Pigeon Creek" at bounding box center [552, 236] width 379 height 13
